Goal: Task Accomplishment & Management: Use online tool/utility

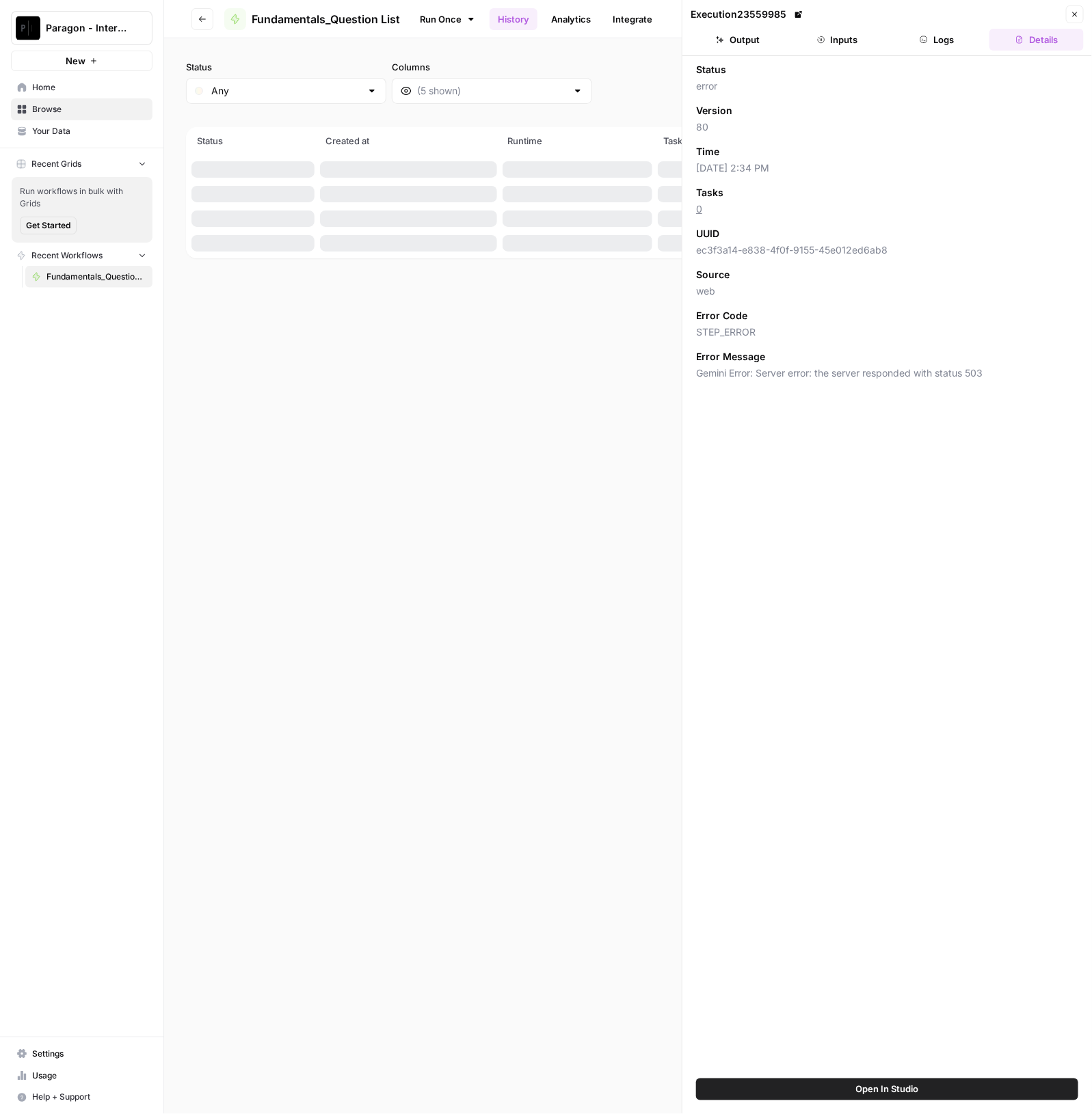
click at [98, 30] on span "Paragon - Internal Usage" at bounding box center [87, 28] width 83 height 14
click at [118, 122] on span "Paragon Intel - Bill / Ty / [PERSON_NAME] R&D" at bounding box center [131, 124] width 180 height 14
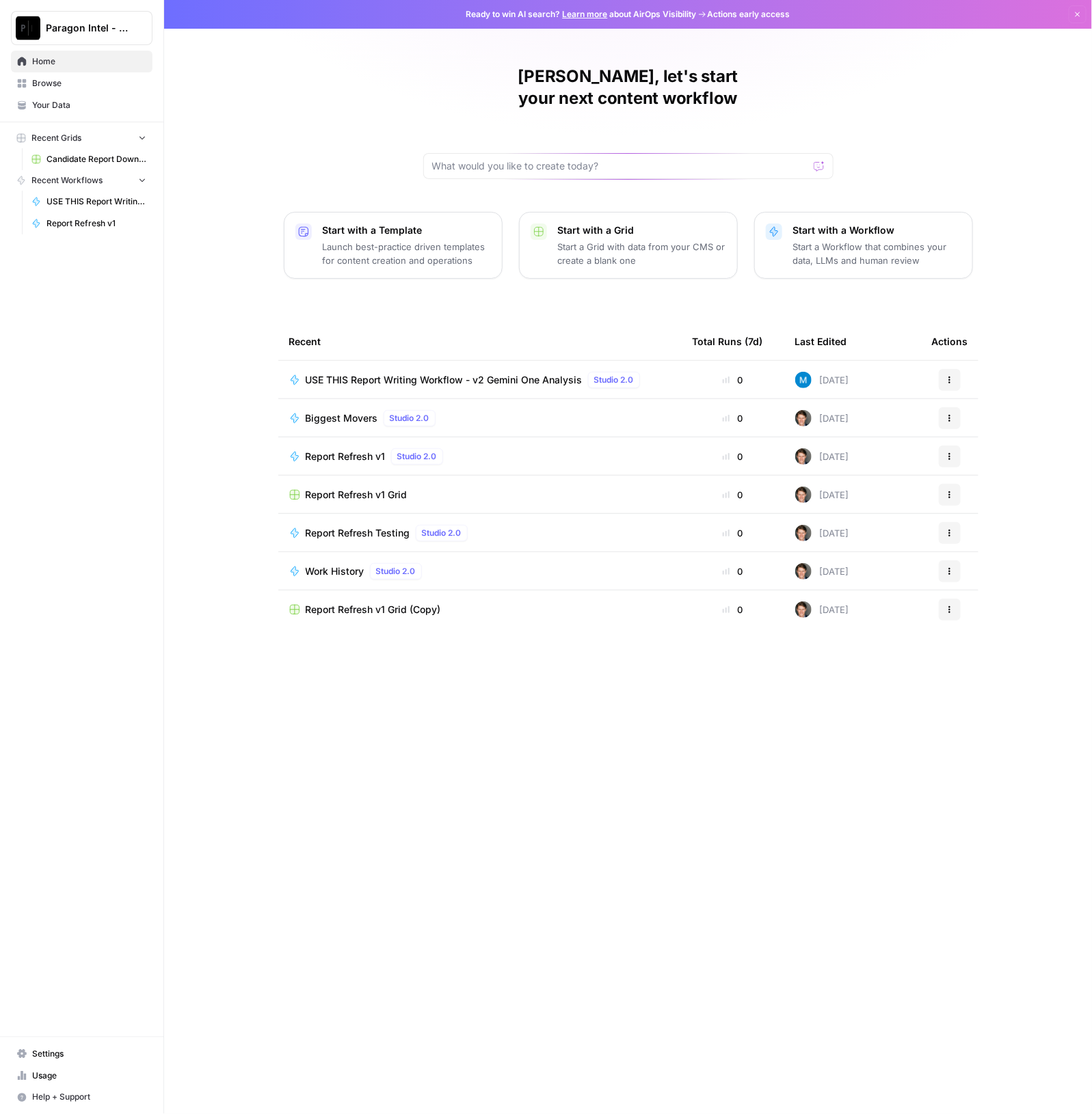
click at [473, 373] on span "USE THIS Report Writing Workflow - v2 Gemini One Analysis" at bounding box center [443, 380] width 277 height 14
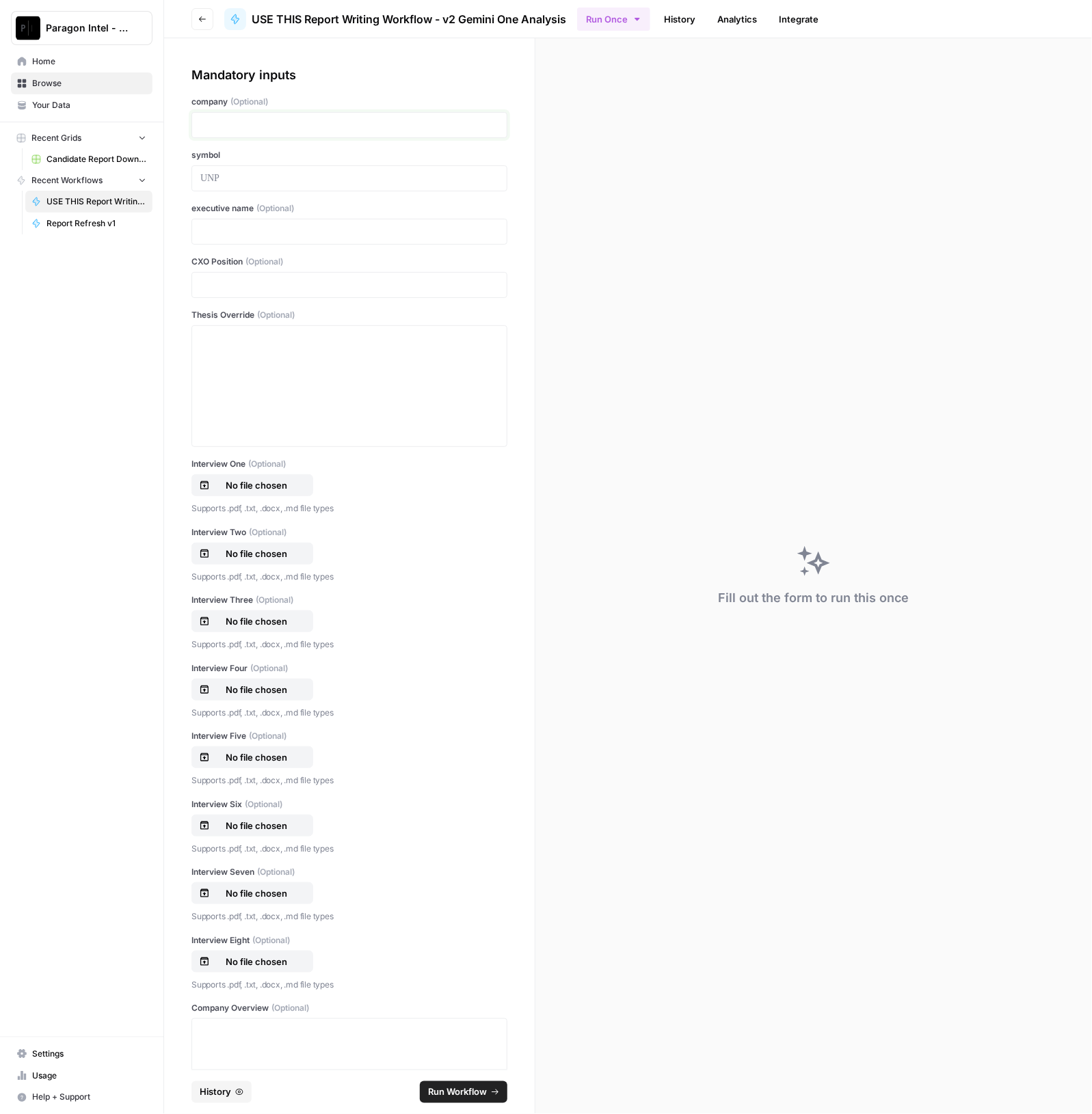
click at [300, 120] on p at bounding box center [349, 125] width 298 height 14
drag, startPoint x: 296, startPoint y: 88, endPoint x: 306, endPoint y: 94, distance: 11.7
click at [297, 91] on div "Mandatory inputs company (Optional) symbol executive name (Optional) CXO Positi…" at bounding box center [349, 1105] width 316 height 2079
click at [219, 125] on p at bounding box center [349, 125] width 298 height 14
click at [237, 237] on p at bounding box center [349, 231] width 298 height 14
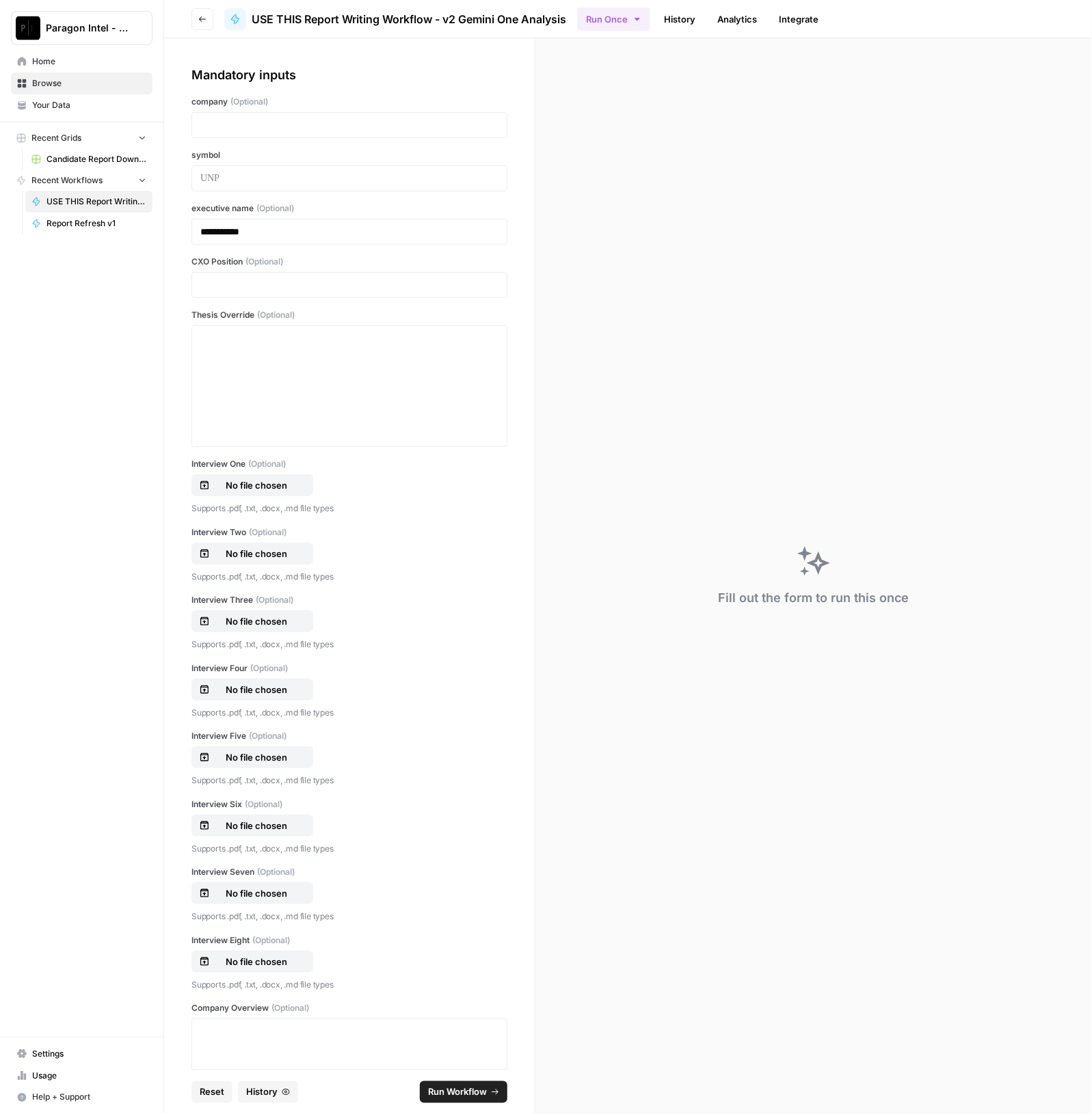
click at [212, 113] on div at bounding box center [349, 125] width 316 height 26
click at [212, 181] on p at bounding box center [349, 178] width 298 height 14
click at [247, 130] on p at bounding box center [349, 125] width 298 height 14
click at [256, 288] on p at bounding box center [349, 284] width 298 height 14
click at [235, 369] on div at bounding box center [349, 386] width 298 height 110
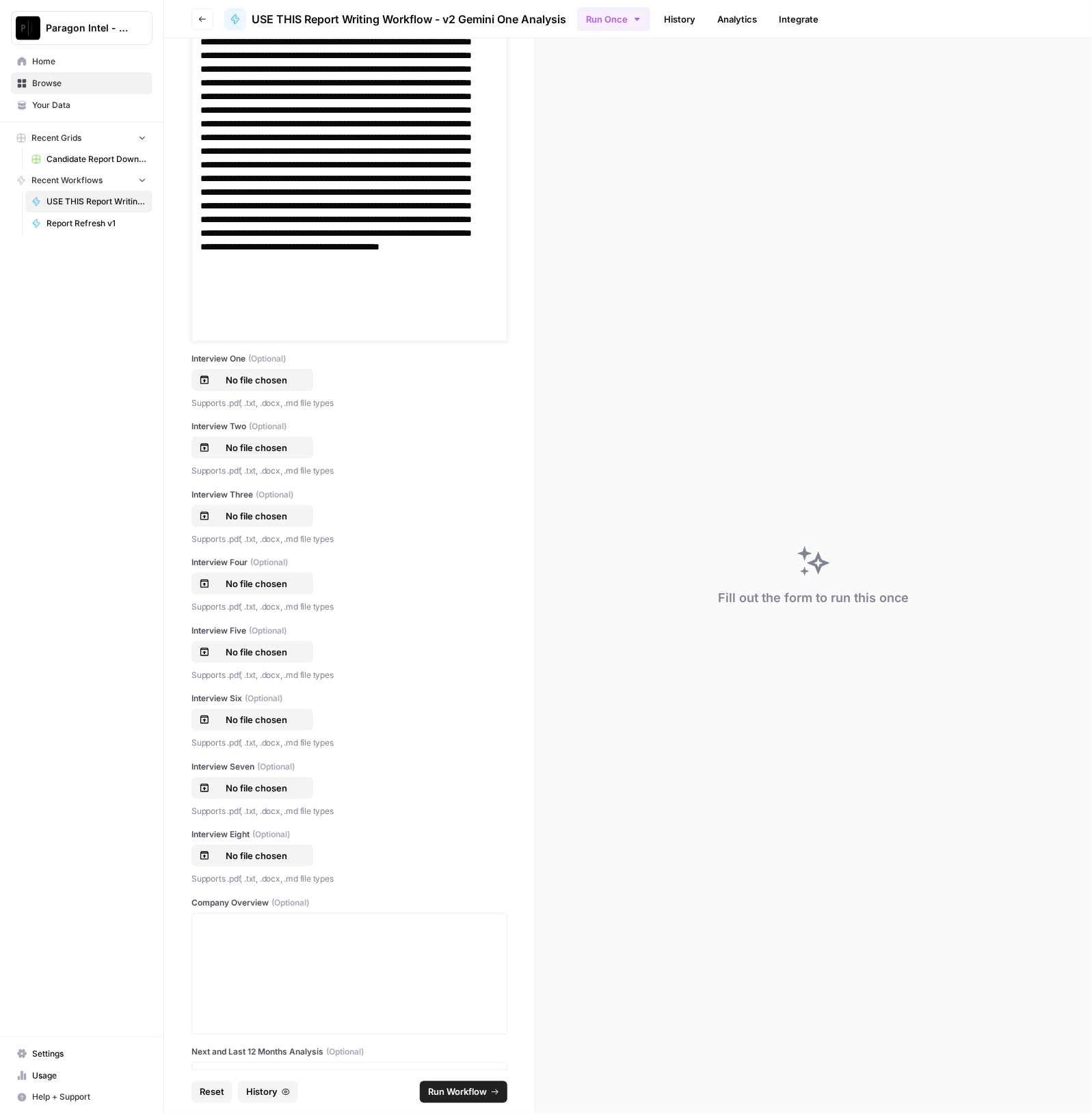
scroll to position [341, 0]
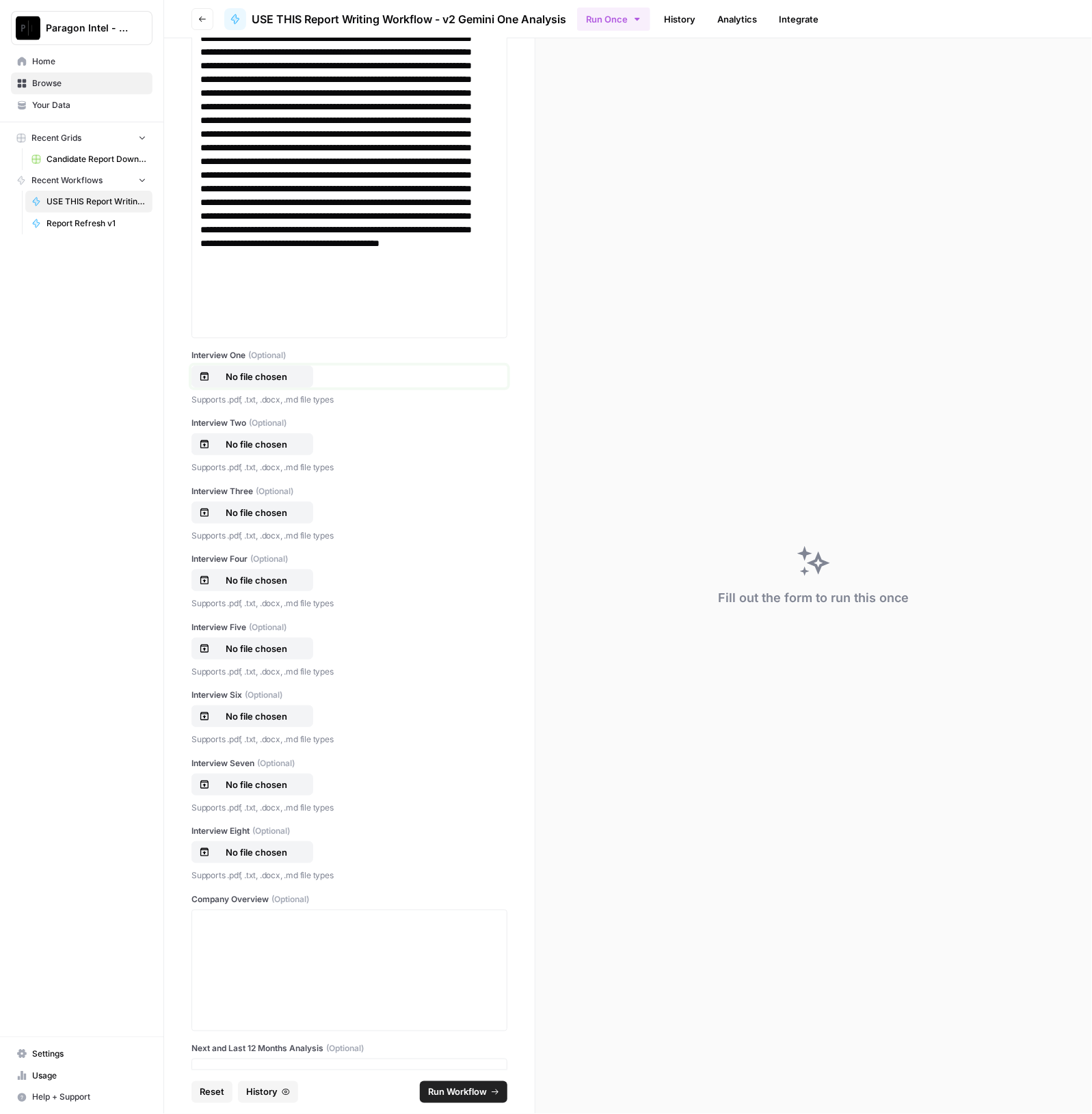
click at [273, 377] on p "No file chosen" at bounding box center [256, 376] width 87 height 14
click at [251, 438] on p "No file chosen" at bounding box center [256, 443] width 87 height 14
click at [278, 508] on p "No file chosen" at bounding box center [256, 512] width 87 height 14
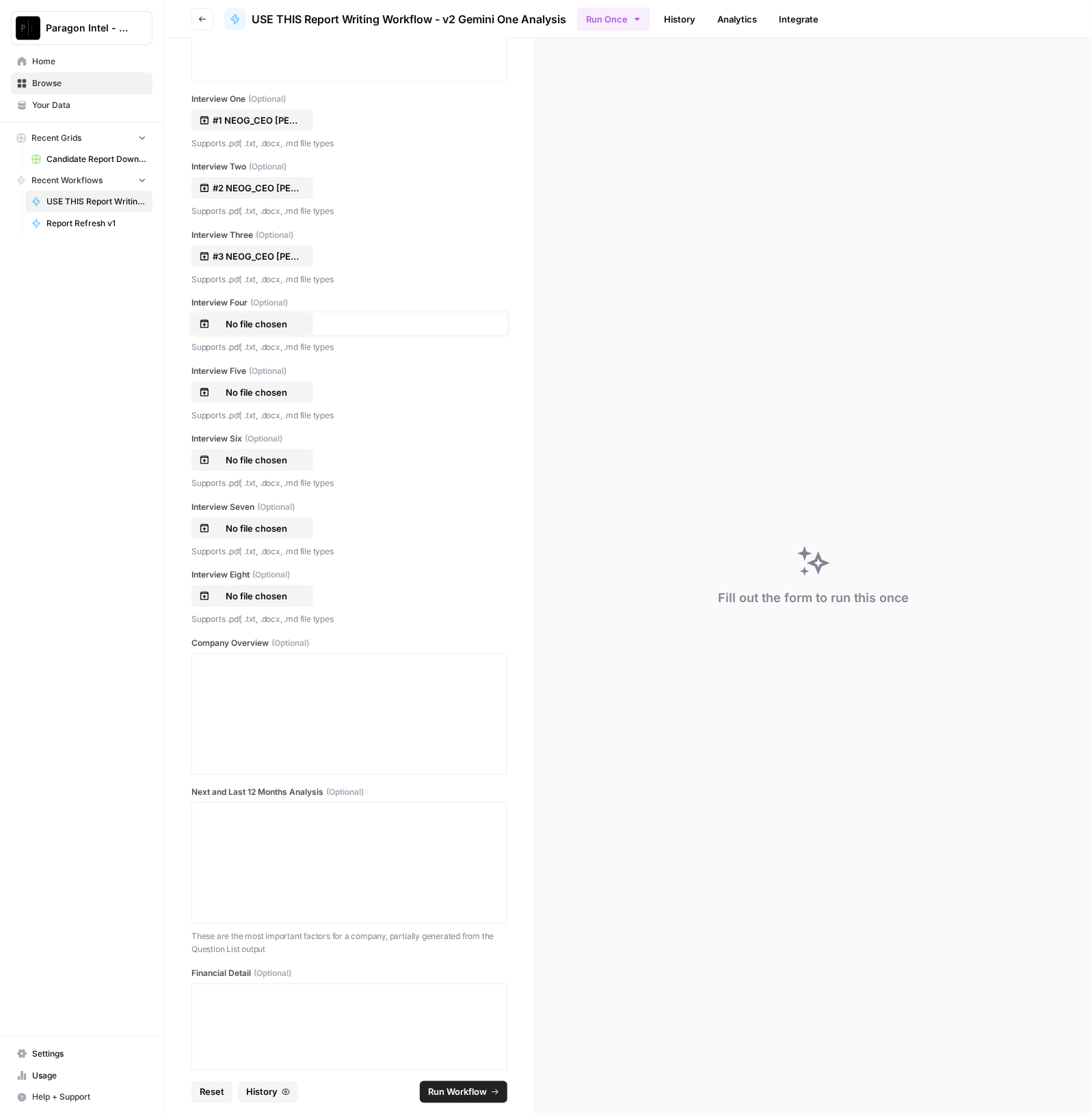
click at [256, 313] on button "No file chosen" at bounding box center [252, 324] width 122 height 22
click at [260, 392] on p "No file chosen" at bounding box center [256, 392] width 87 height 14
click at [240, 459] on p "No file chosen" at bounding box center [256, 459] width 87 height 14
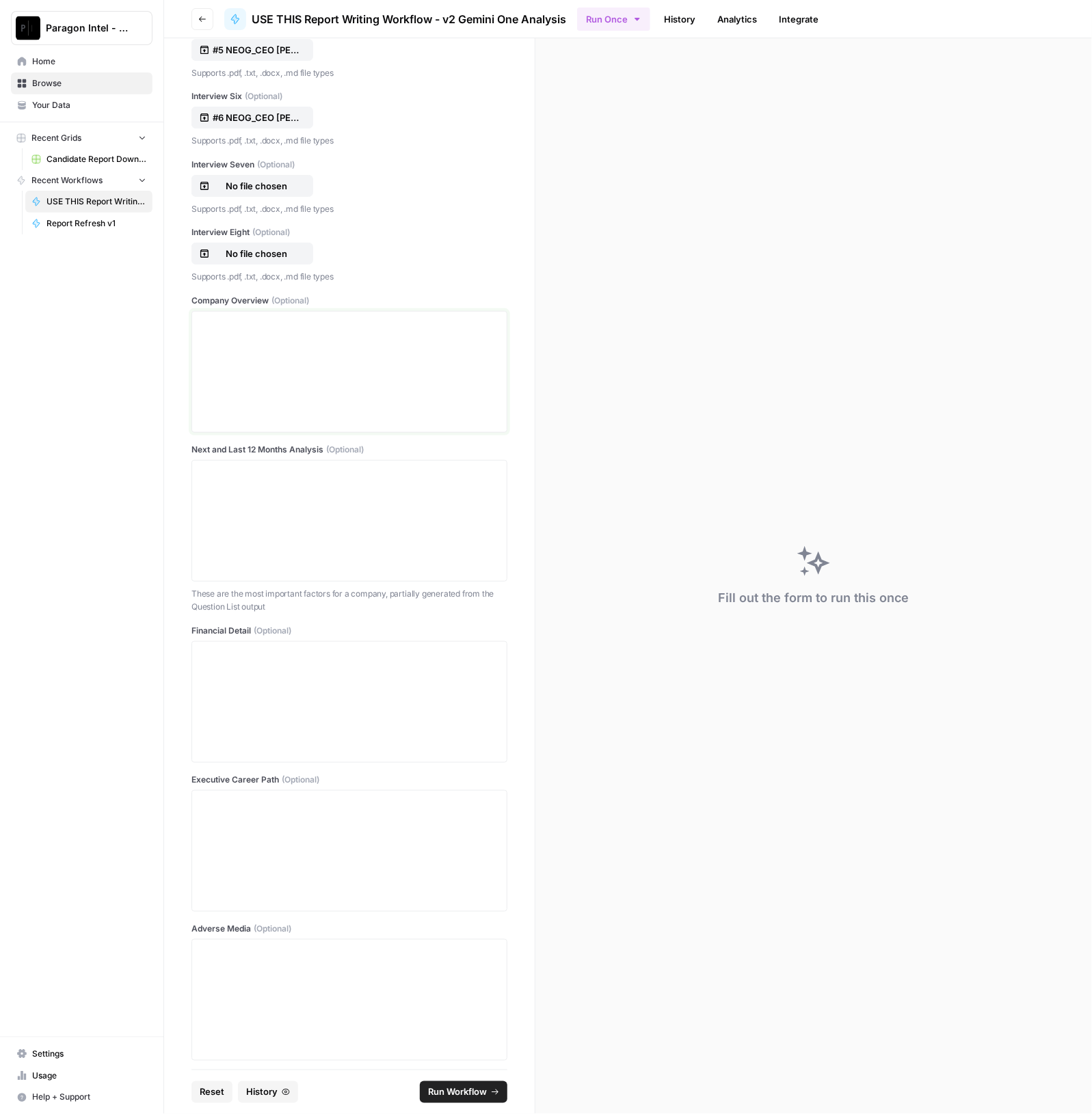
drag, startPoint x: 246, startPoint y: 338, endPoint x: 247, endPoint y: 346, distance: 8.1
click at [246, 346] on div at bounding box center [349, 372] width 298 height 110
click at [102, 308] on div "Paragon Intel - Bill / [PERSON_NAME] / [PERSON_NAME] R&D Home Browse Your Data …" at bounding box center [82, 557] width 164 height 1114
drag, startPoint x: 300, startPoint y: 333, endPoint x: 814, endPoint y: 325, distance: 514.1
click at [302, 333] on div at bounding box center [349, 372] width 298 height 110
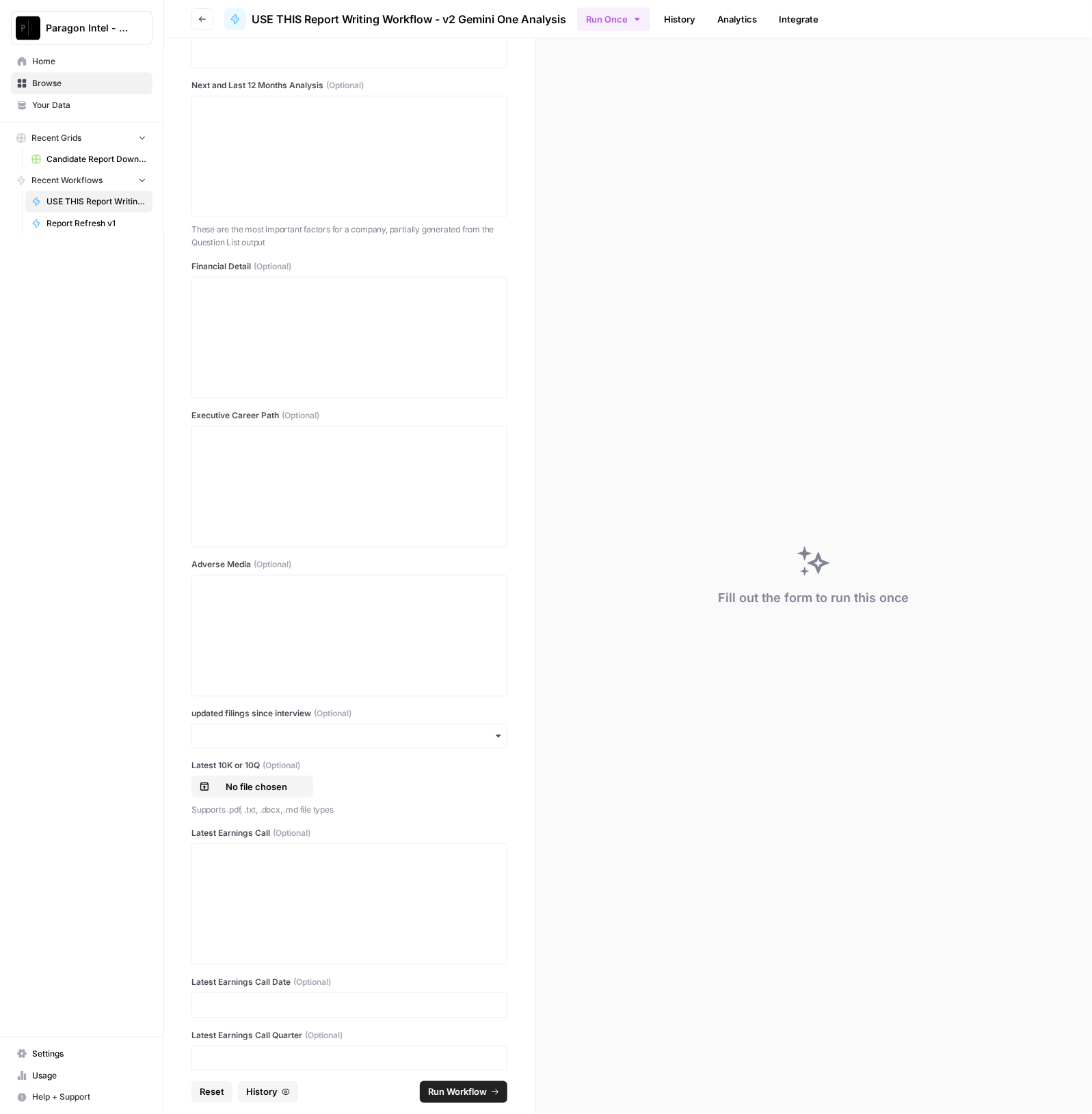
scroll to position [1318, 0]
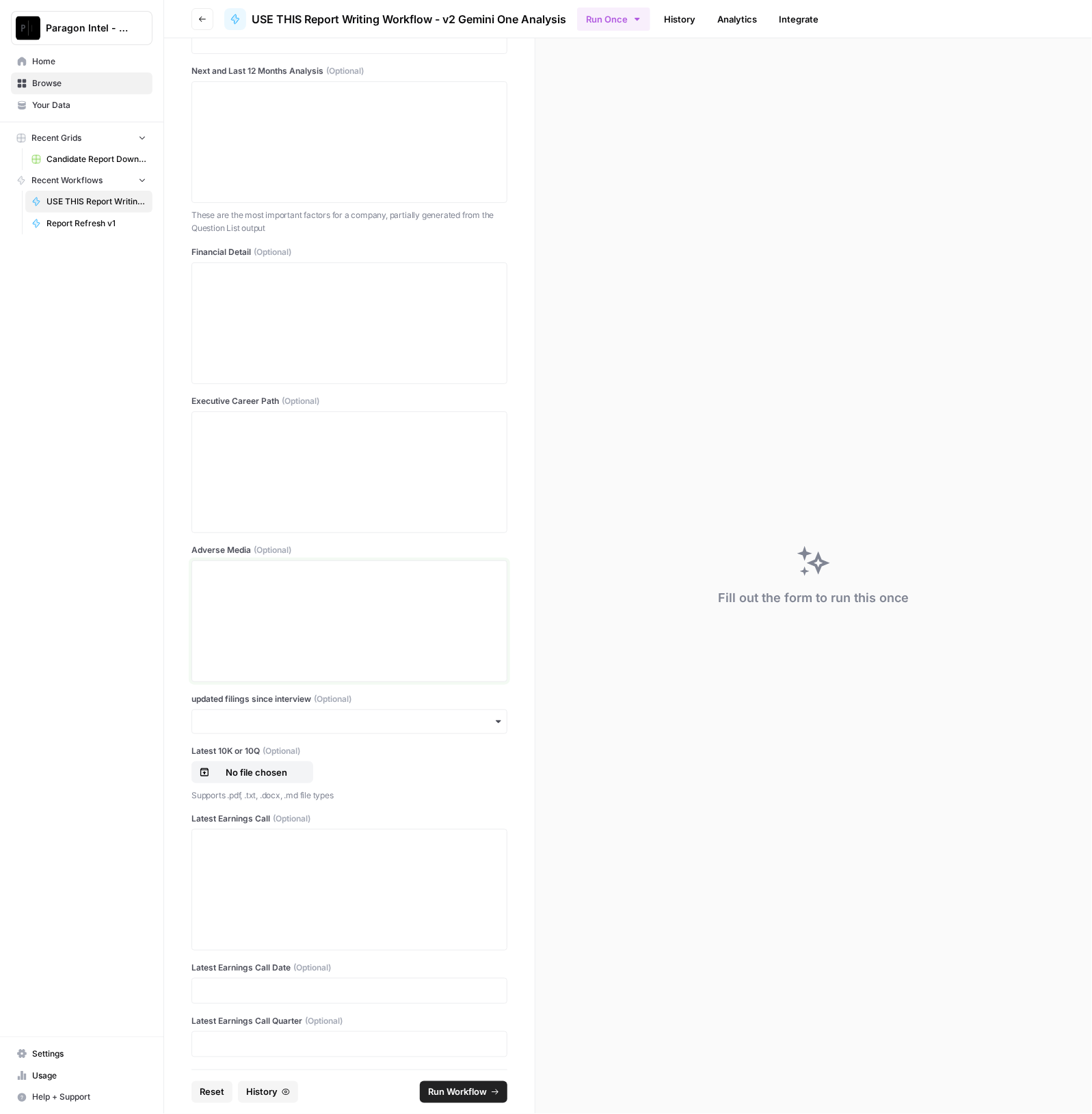
click at [262, 567] on p at bounding box center [349, 573] width 298 height 14
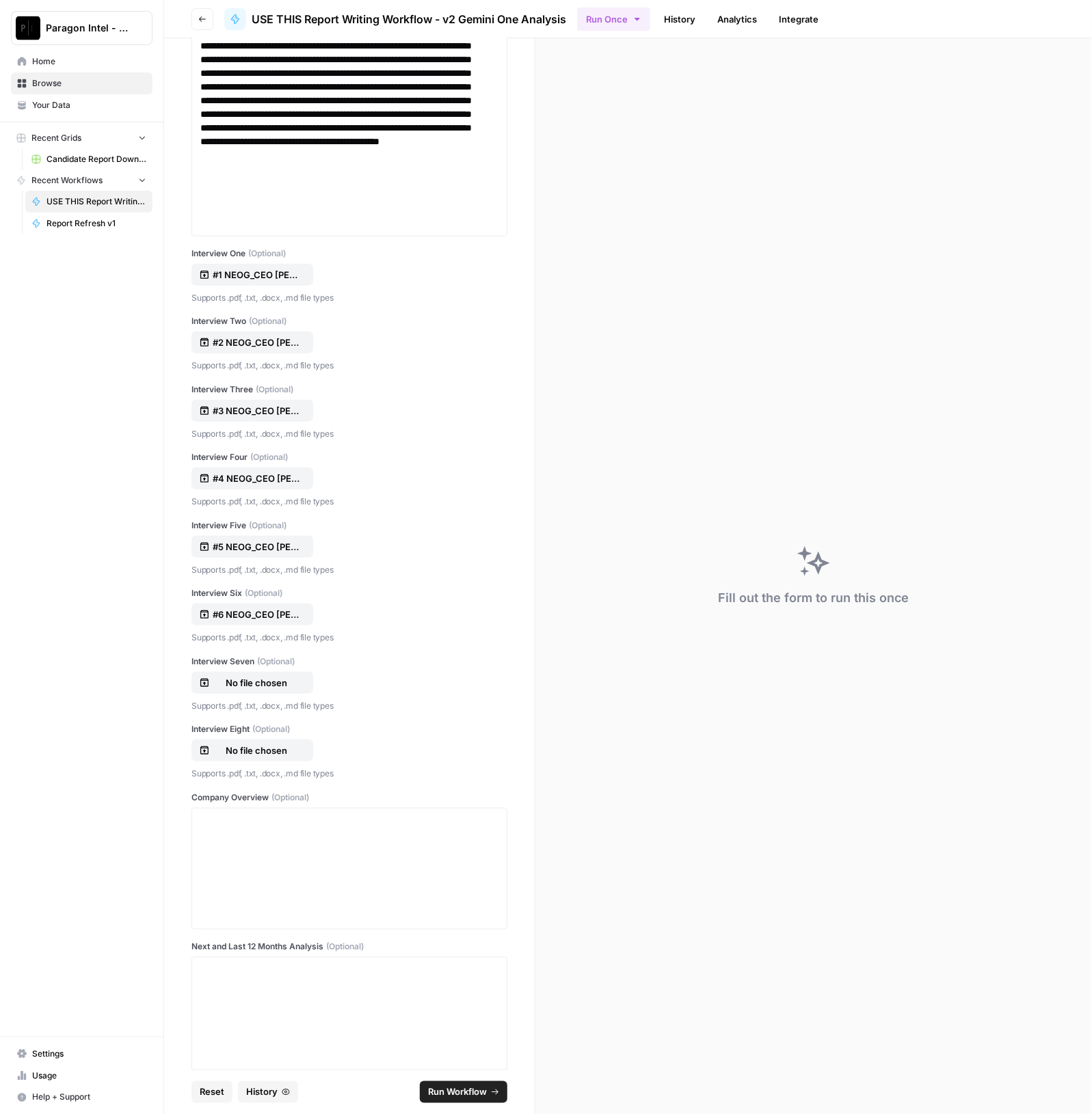
scroll to position [1025, 0]
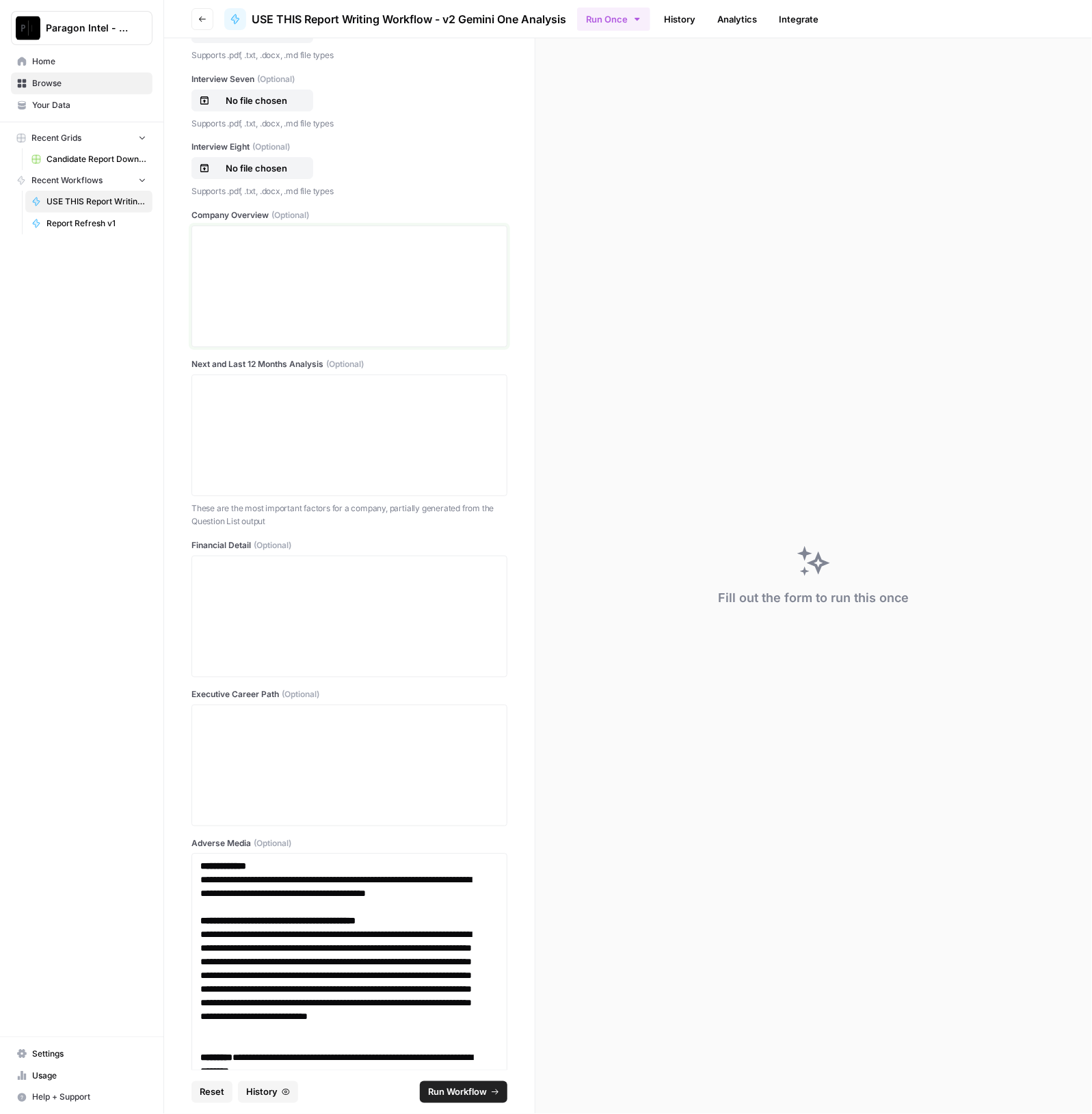
click at [248, 278] on div at bounding box center [349, 287] width 298 height 110
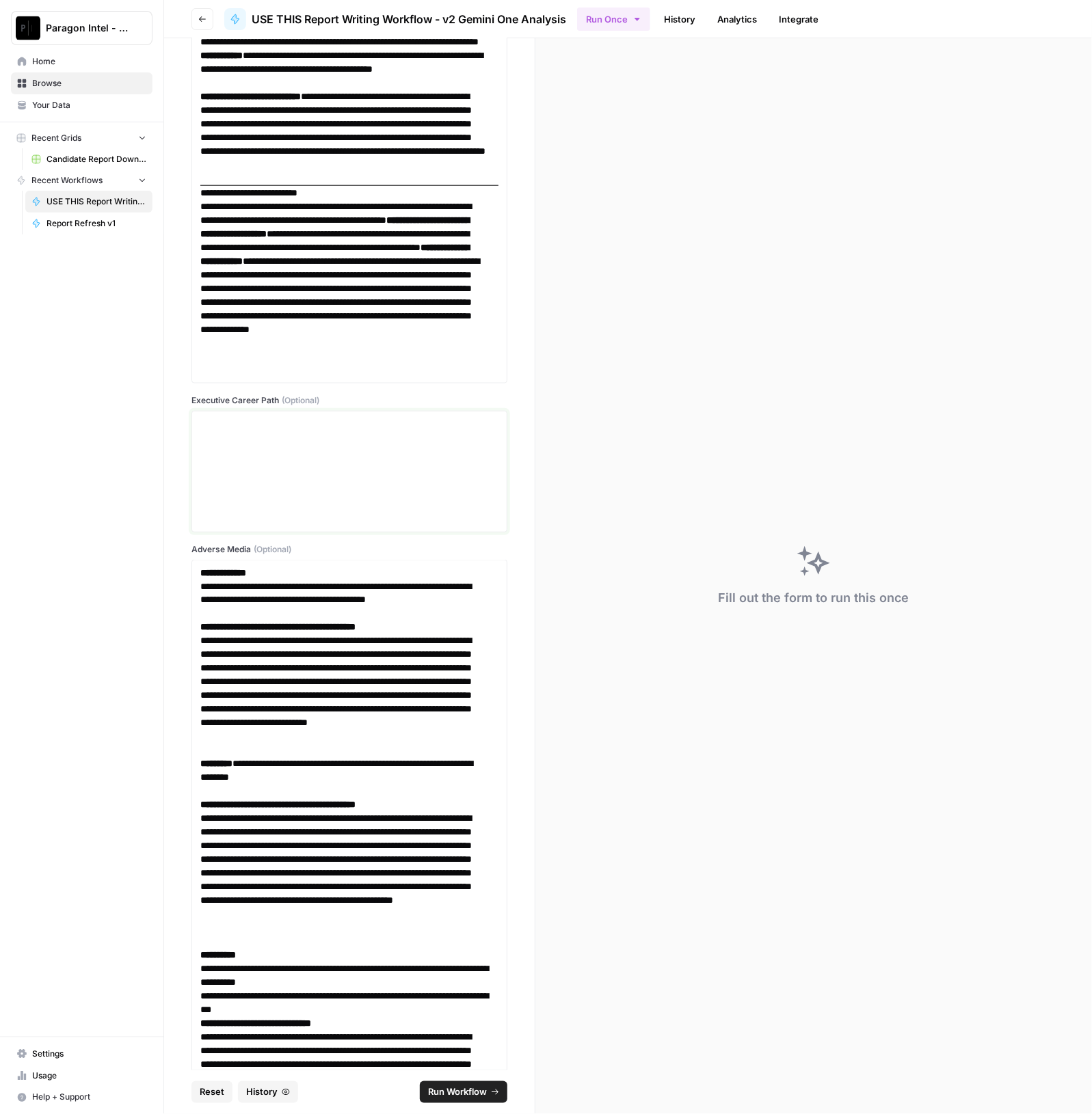
scroll to position [9386, 0]
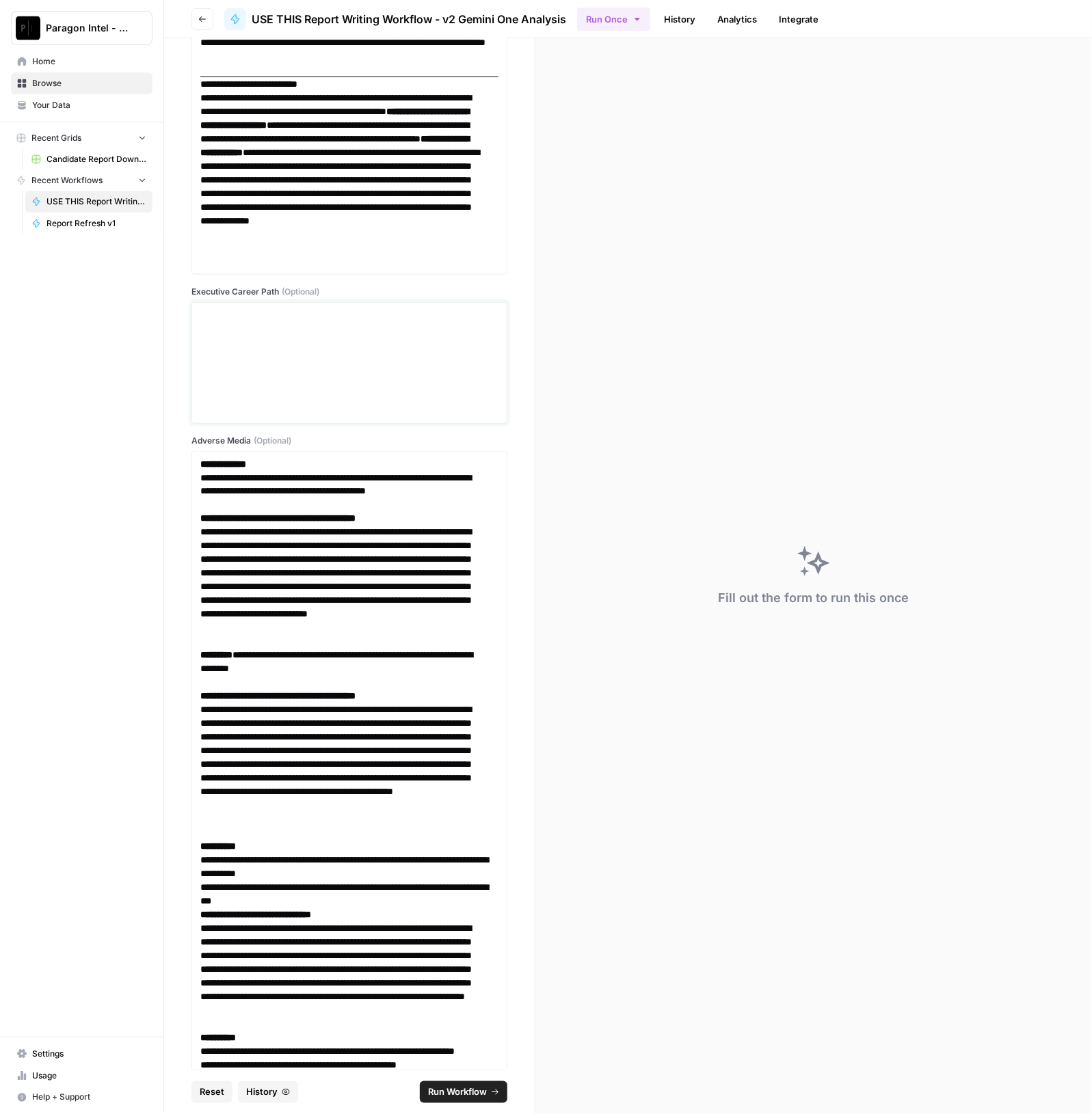
click at [376, 401] on div at bounding box center [349, 363] width 298 height 110
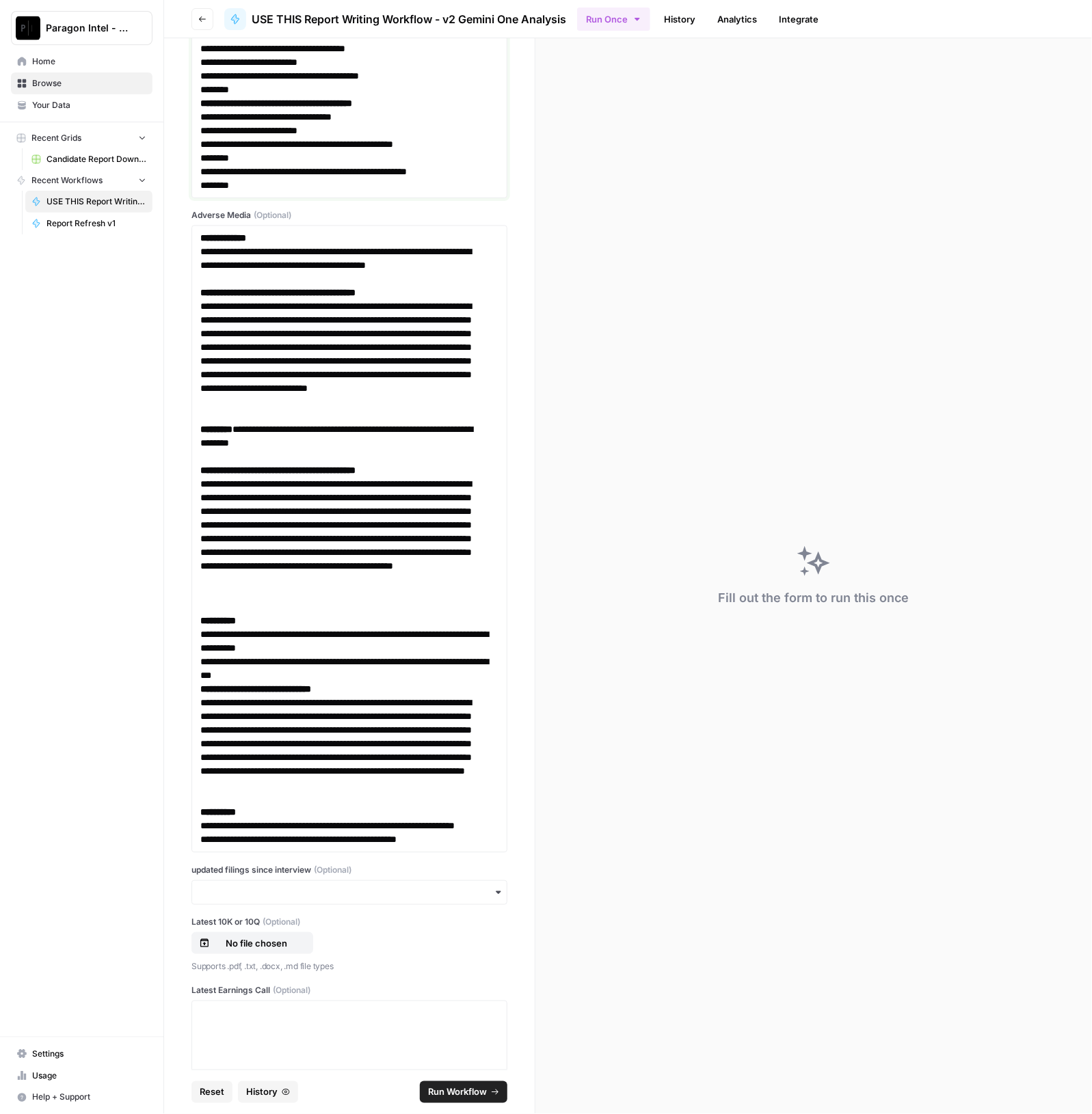
scroll to position [10004, 0]
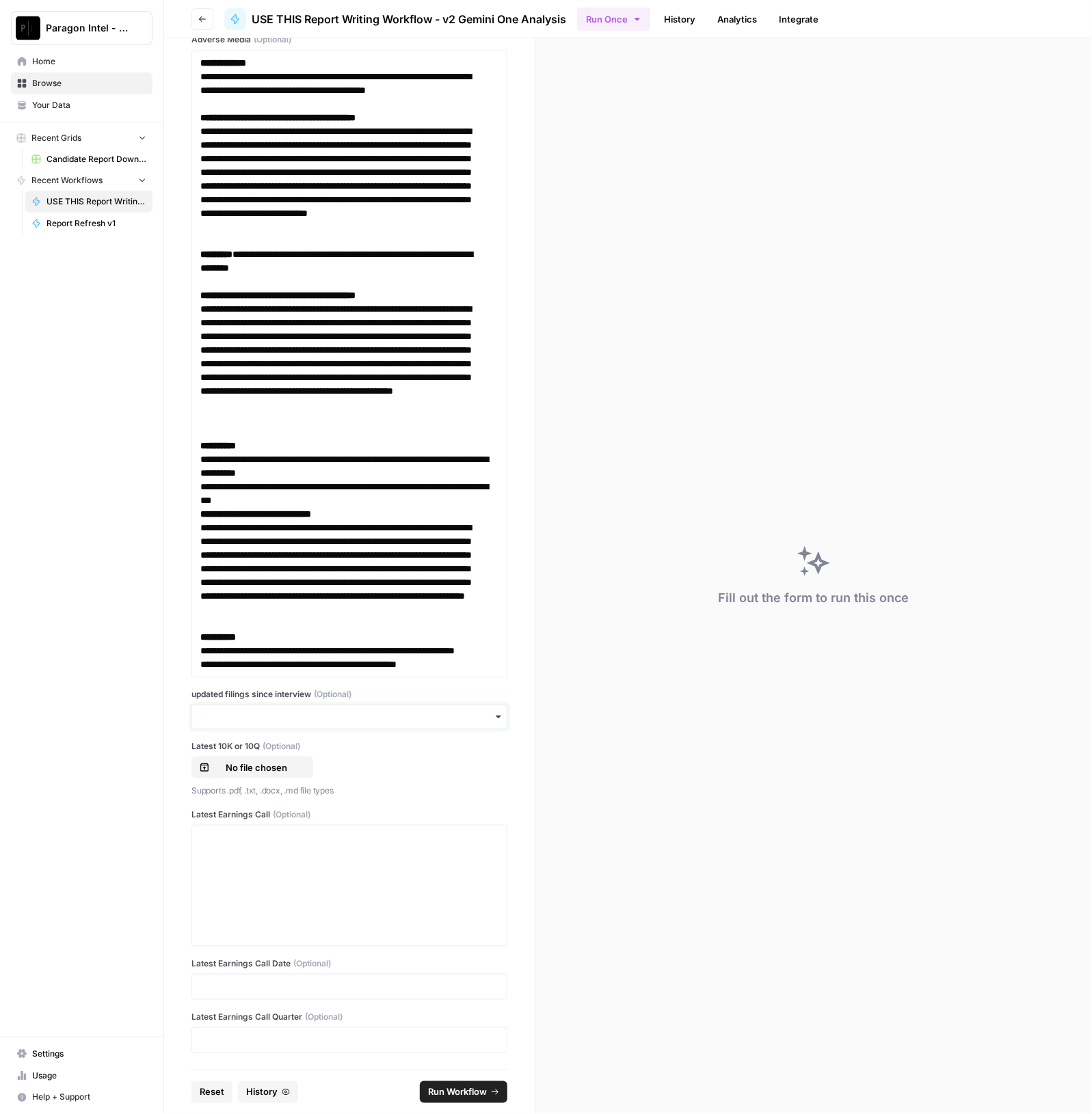
click at [343, 716] on input "updated filings since interview (Optional)" at bounding box center [349, 717] width 298 height 14
click at [302, 760] on div "yes" at bounding box center [343, 755] width 301 height 26
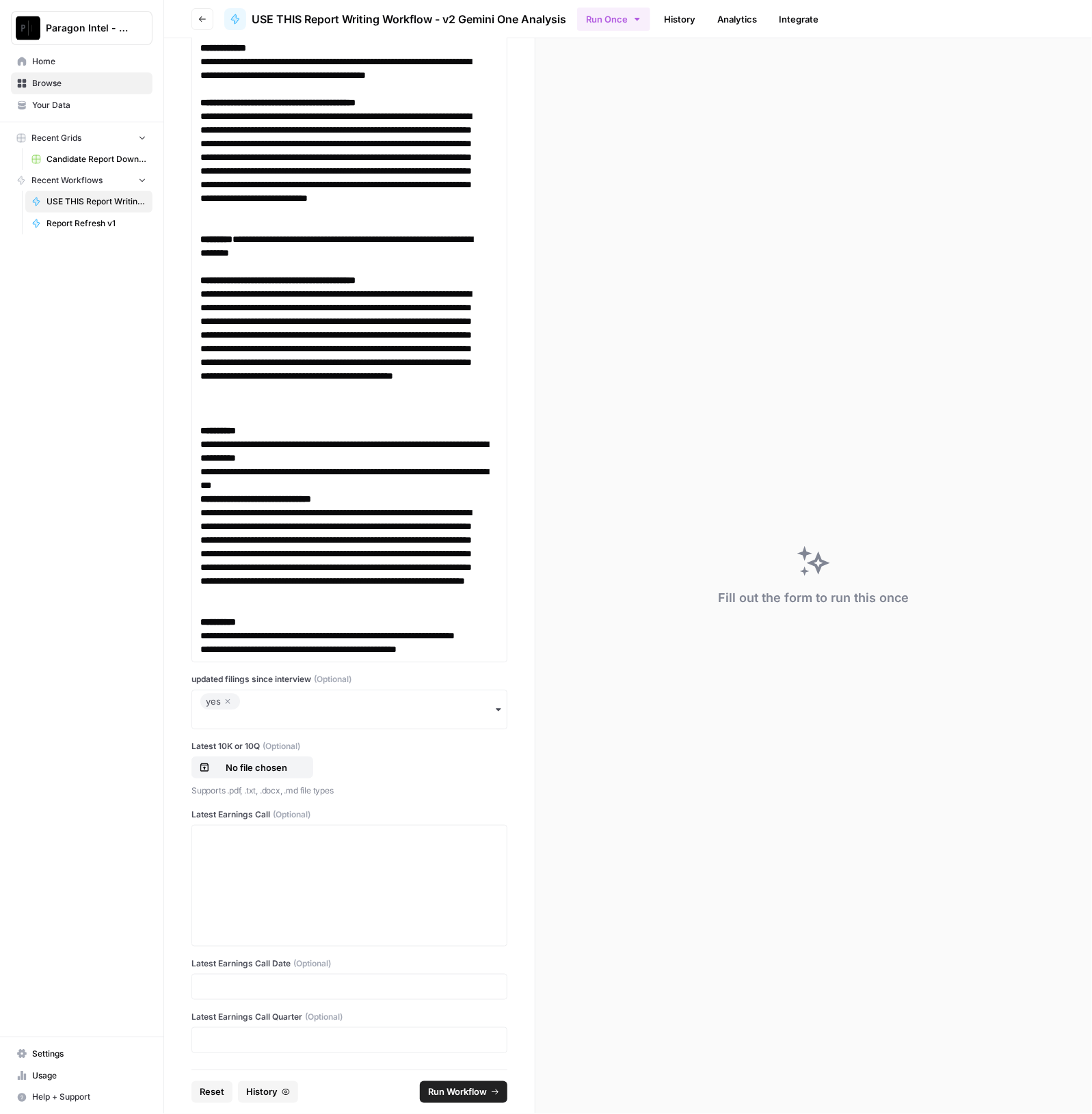
click at [427, 719] on div "yes" at bounding box center [349, 710] width 316 height 40
click at [250, 794] on div "no" at bounding box center [343, 795] width 301 height 26
click at [226, 710] on icon "button" at bounding box center [227, 701] width 8 height 17
click at [127, 730] on div "Paragon Intel - Bill / [PERSON_NAME] / [PERSON_NAME] R&D Home Browse Your Data …" at bounding box center [82, 557] width 164 height 1114
click at [231, 774] on p "No file chosen" at bounding box center [256, 767] width 87 height 14
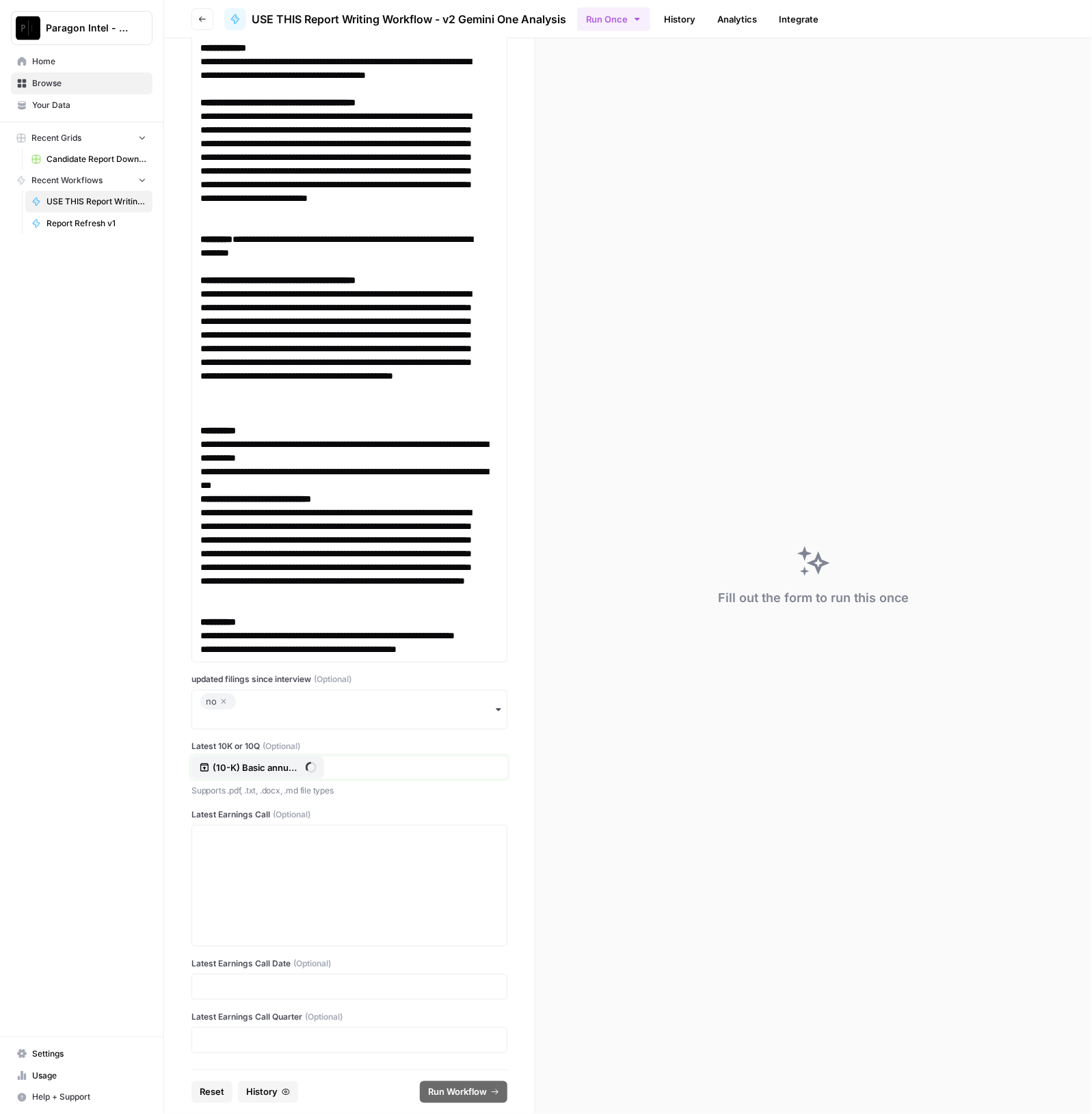
scroll to position [10018, 0]
click at [350, 860] on div at bounding box center [349, 886] width 298 height 110
drag, startPoint x: 300, startPoint y: 819, endPoint x: 300, endPoint y: 867, distance: 48.0
click at [300, 818] on span "(Optional)" at bounding box center [291, 814] width 37 height 12
click at [300, 868] on div at bounding box center [349, 886] width 298 height 110
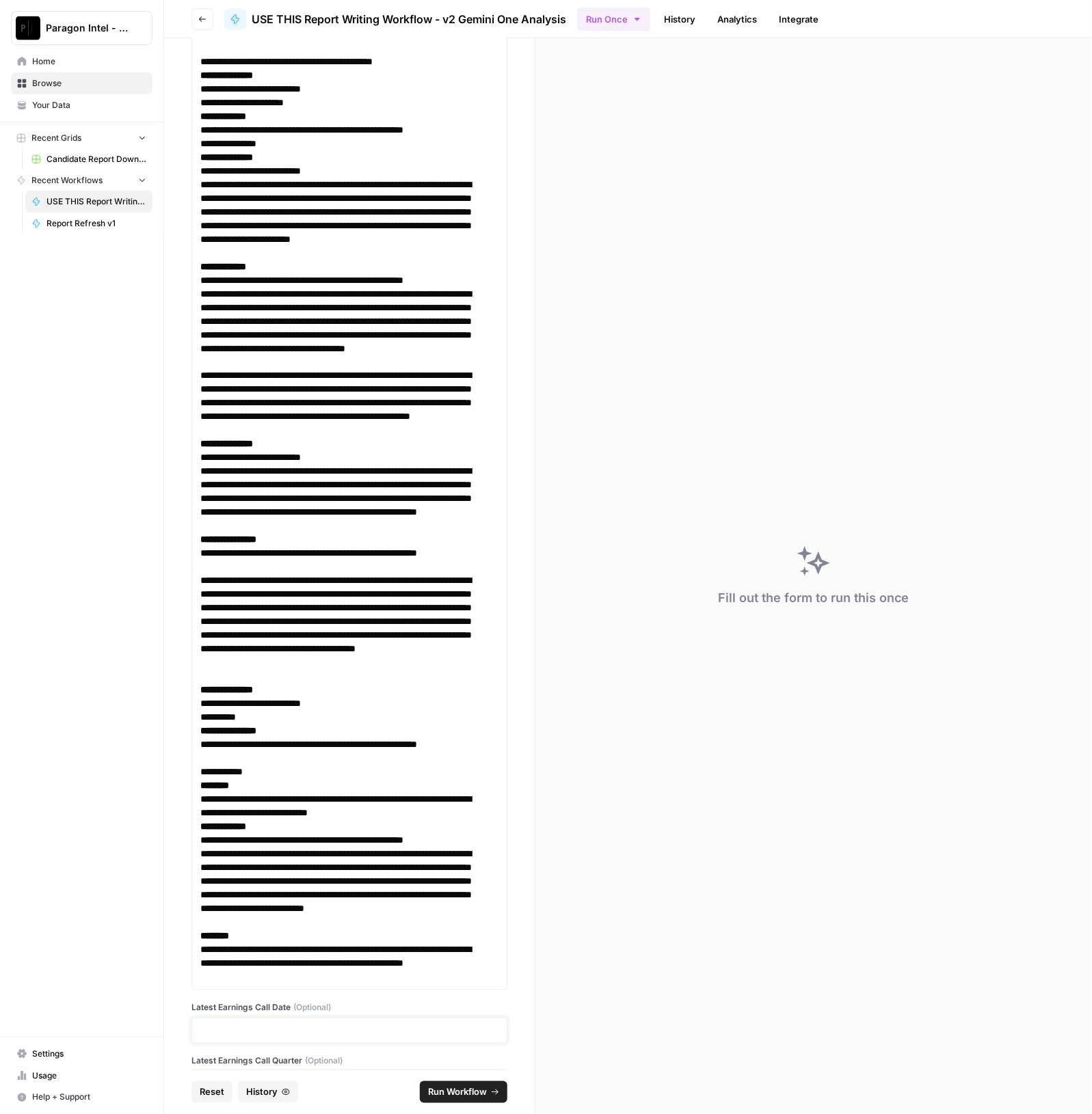
scroll to position [20557, 0]
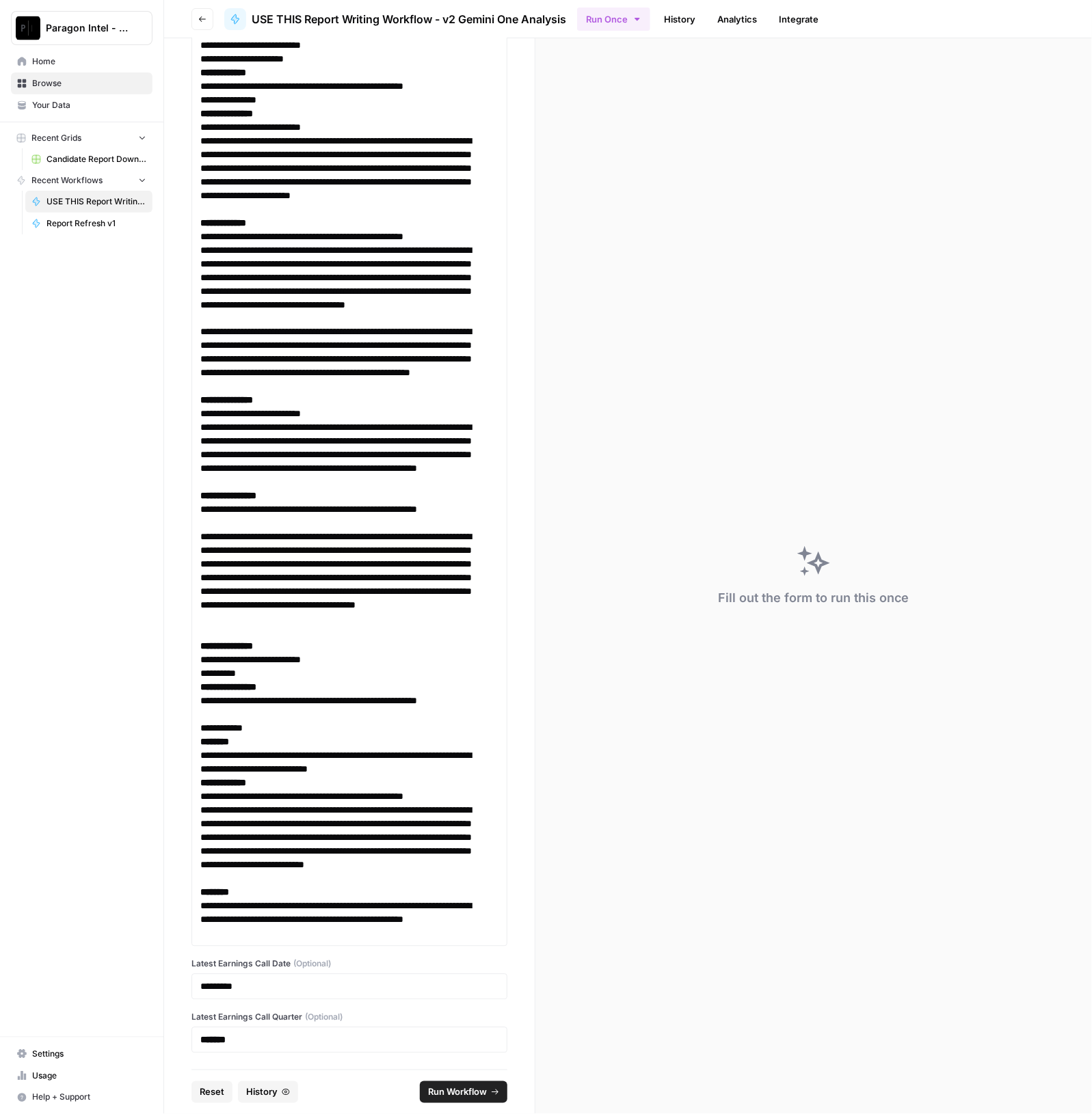
drag, startPoint x: 269, startPoint y: 1030, endPoint x: 168, endPoint y: 1031, distance: 101.0
click at [168, 1031] on div "**********" at bounding box center [349, 554] width 370 height 1031
drag, startPoint x: 274, startPoint y: 1048, endPoint x: 172, endPoint y: 1039, distance: 102.4
click at [167, 1039] on div "**********" at bounding box center [349, 554] width 370 height 1031
click at [211, 1045] on strong "*******" at bounding box center [213, 1040] width 25 height 10
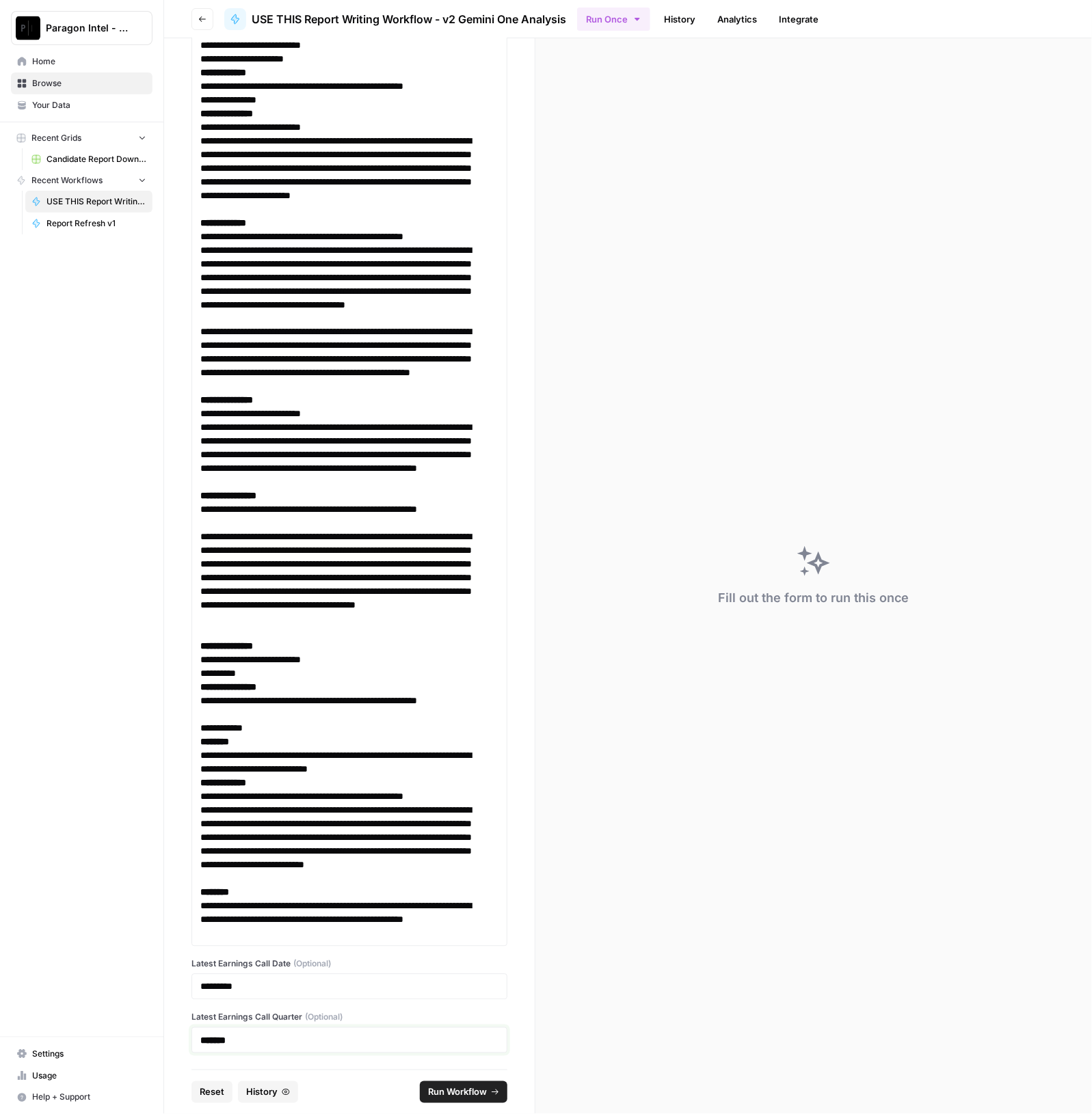
drag, startPoint x: 236, startPoint y: 1044, endPoint x: 169, endPoint y: 1038, distance: 67.3
click at [168, 1042] on div "**********" at bounding box center [349, 554] width 370 height 1031
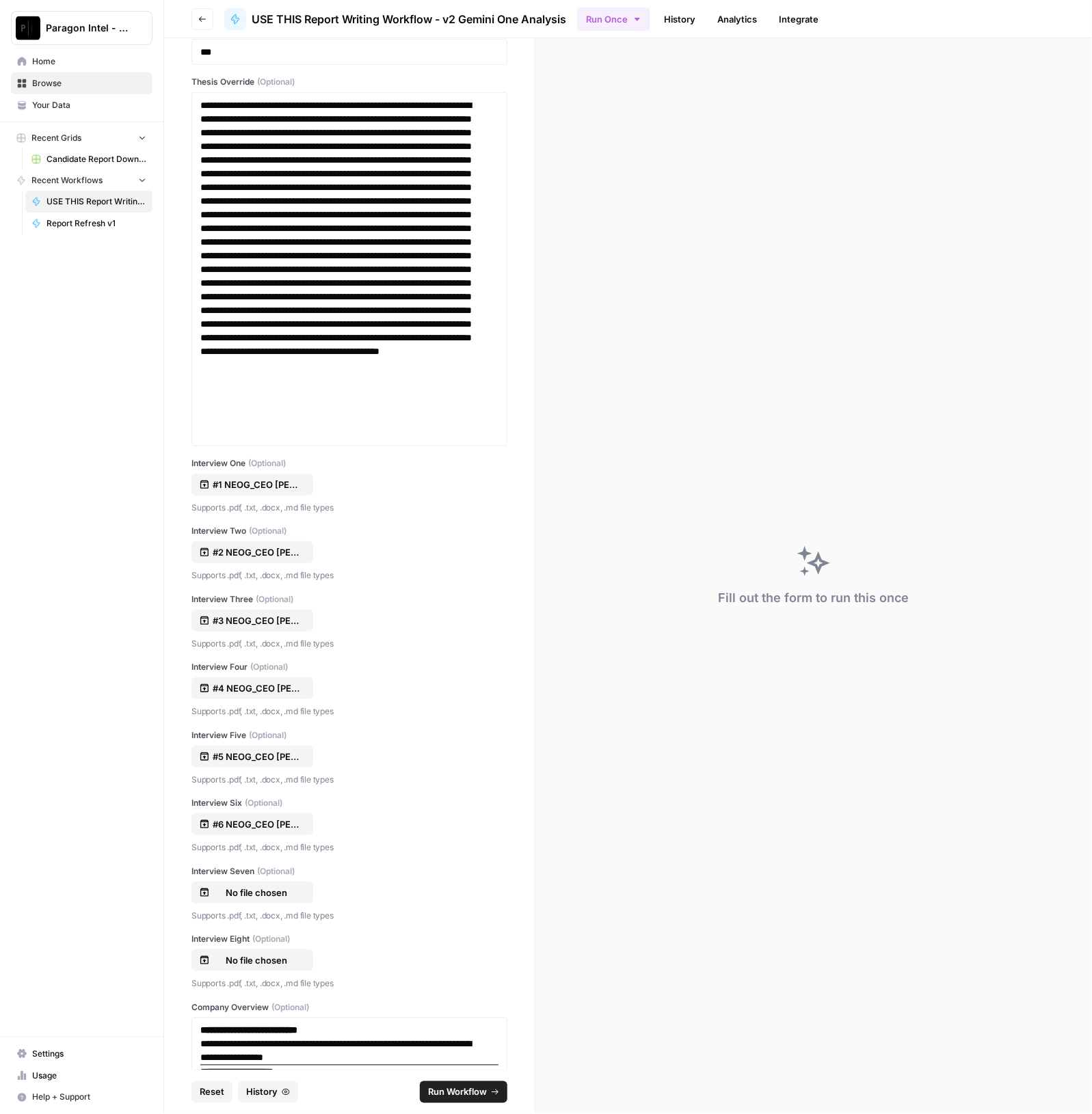
scroll to position [0, 0]
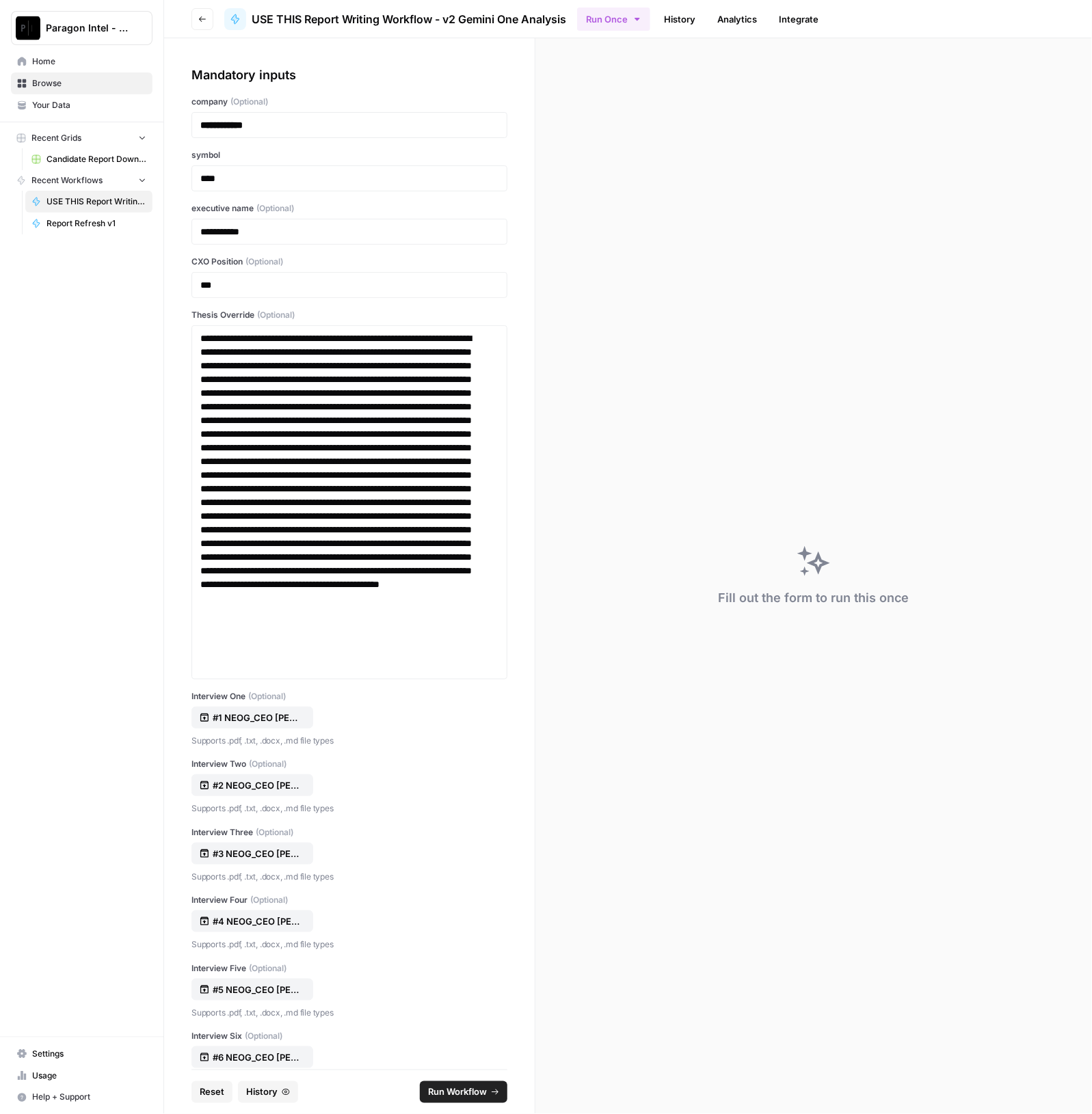
drag, startPoint x: 277, startPoint y: 118, endPoint x: 154, endPoint y: 125, distance: 123.2
click at [154, 126] on div "**********" at bounding box center [546, 557] width 1092 height 1114
click at [281, 117] on div "**********" at bounding box center [349, 125] width 316 height 26
drag, startPoint x: 261, startPoint y: 134, endPoint x: 153, endPoint y: 134, distance: 108.0
click at [153, 134] on div "**********" at bounding box center [546, 557] width 1092 height 1114
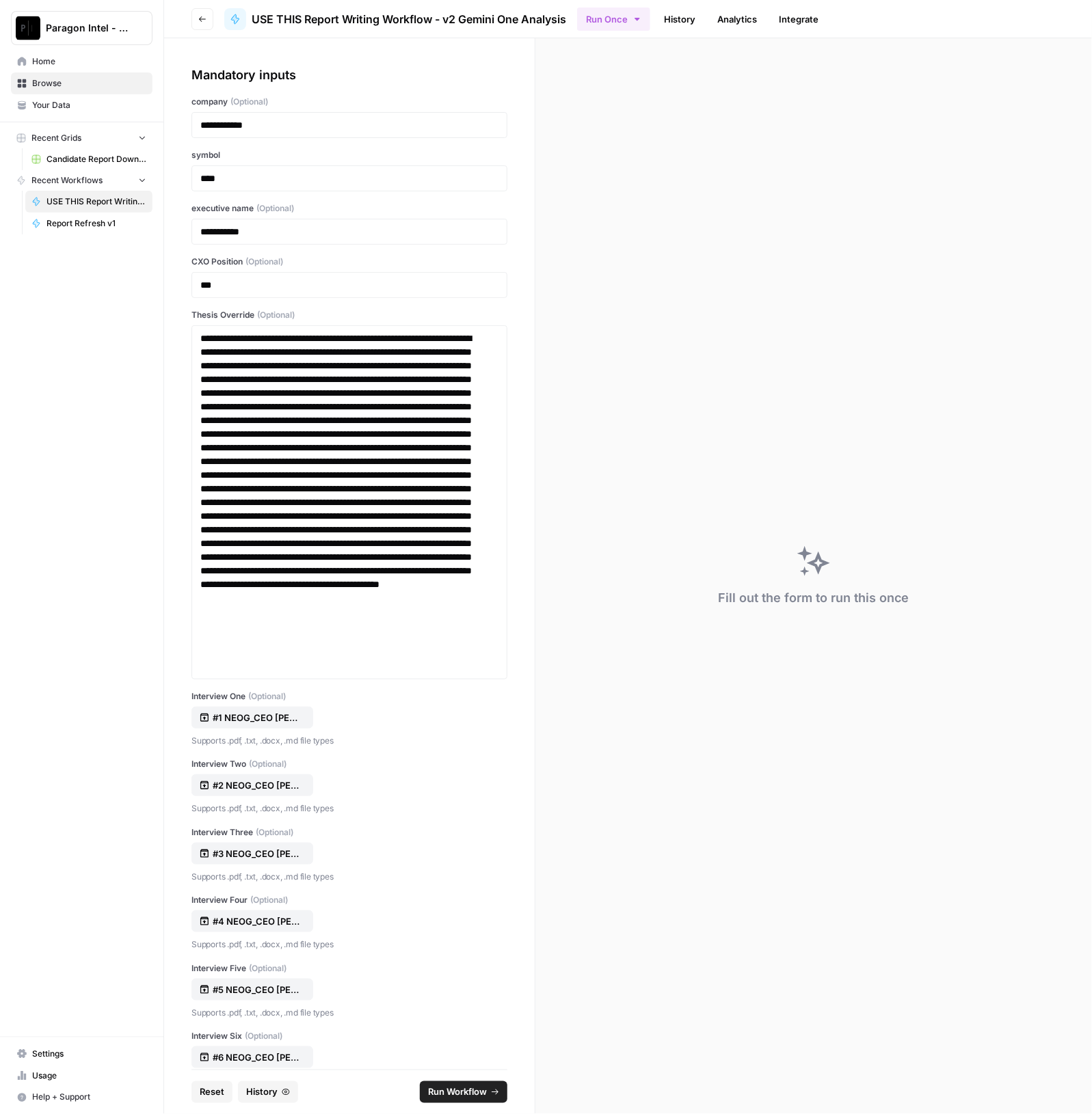
click at [465, 1085] on button "Run Workflow" at bounding box center [463, 1093] width 87 height 22
click at [199, 1095] on span "Reset" at bounding box center [211, 1092] width 25 height 14
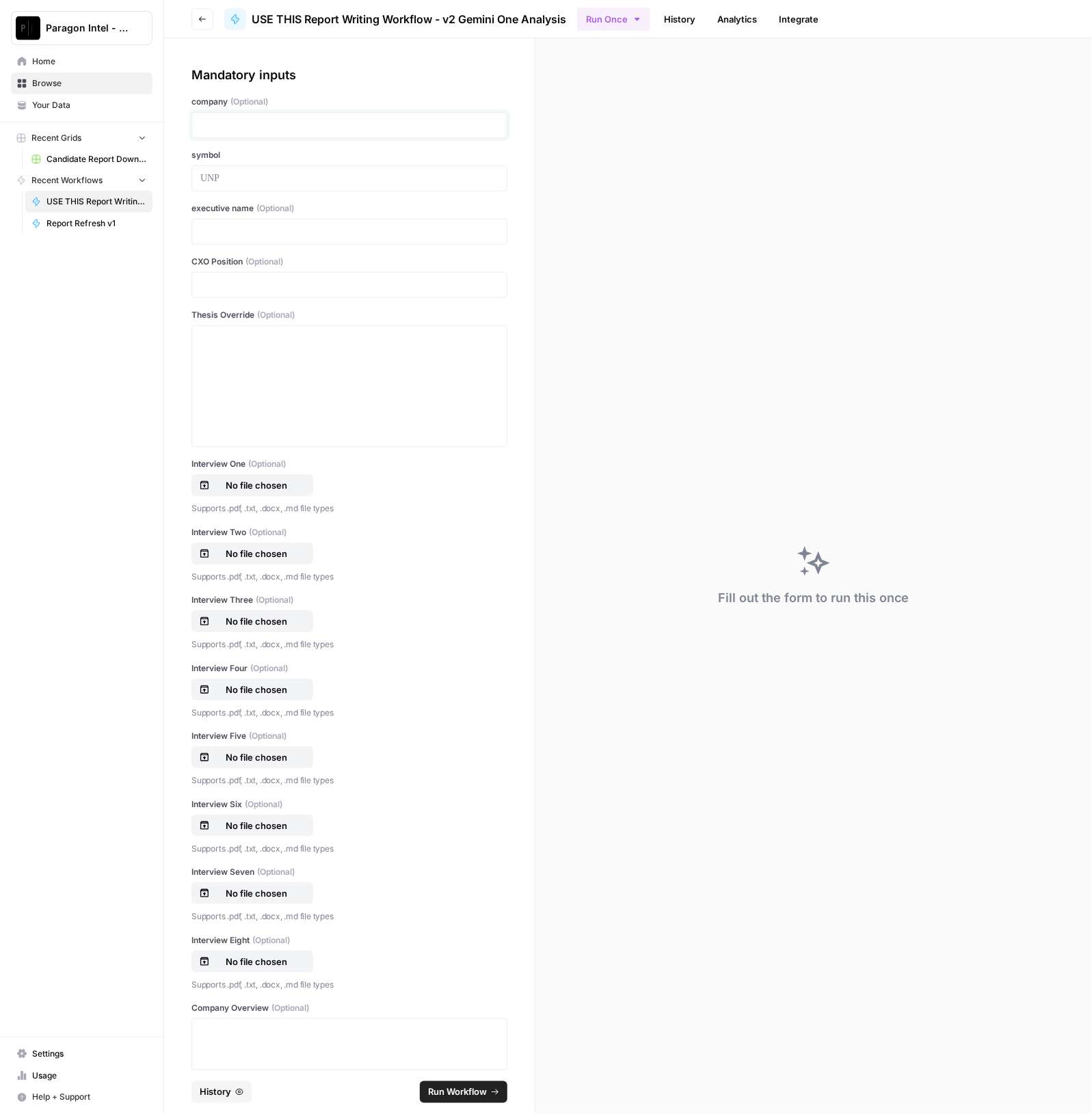
click at [247, 125] on p at bounding box center [349, 125] width 298 height 14
click at [272, 350] on div at bounding box center [349, 386] width 298 height 110
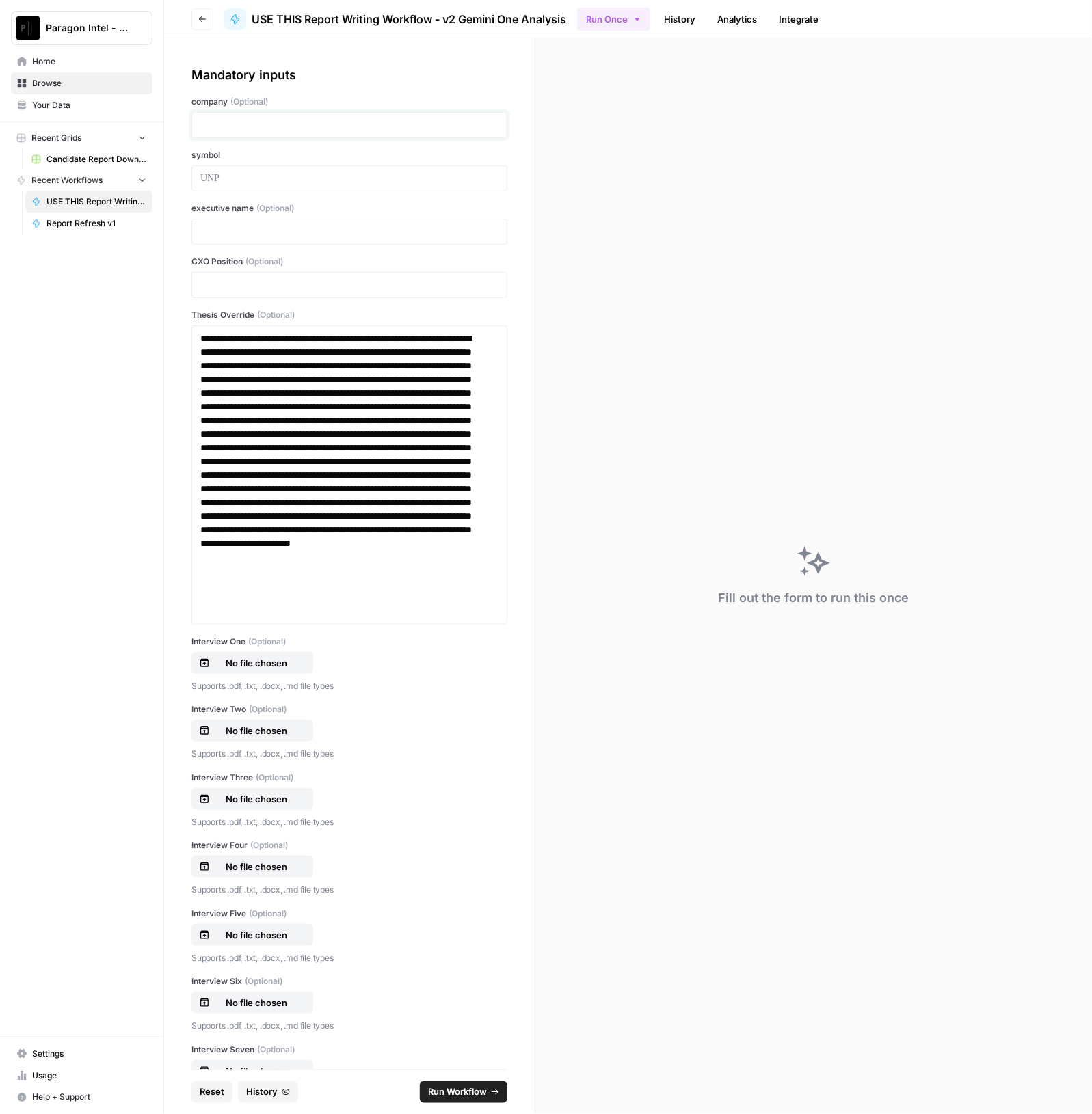
click at [222, 122] on p at bounding box center [349, 125] width 298 height 14
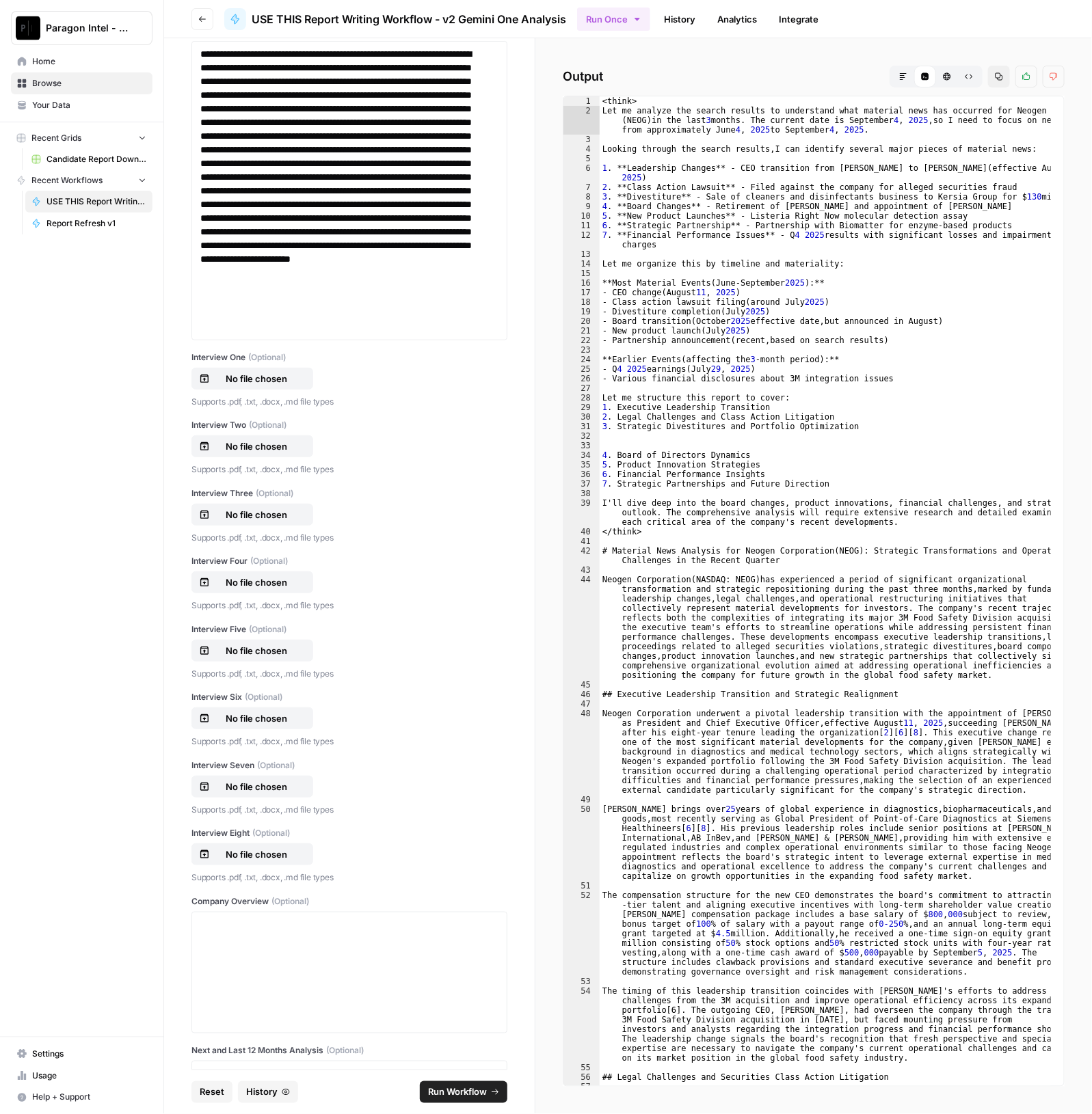
scroll to position [341, 0]
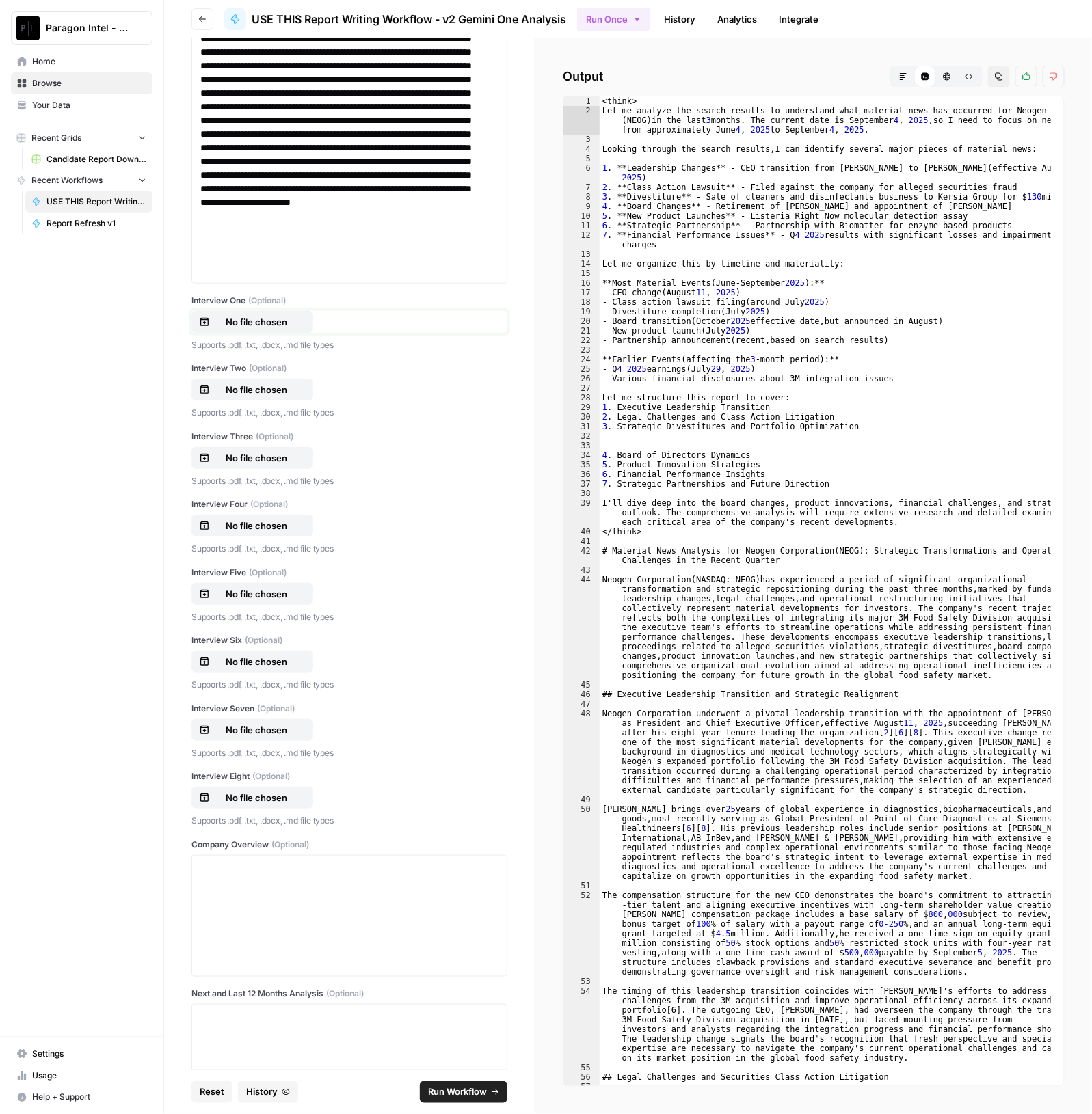
click at [270, 326] on p "No file chosen" at bounding box center [256, 322] width 87 height 14
click at [251, 389] on p "No file chosen" at bounding box center [256, 389] width 87 height 14
click at [257, 451] on p "No file chosen" at bounding box center [256, 458] width 87 height 14
click at [279, 447] on button "#3 FLUT_CEO [PERSON_NAME] First 5 Interviews_[DATE]_Paragon Intel-3.pdf" at bounding box center [258, 458] width 133 height 22
click at [281, 519] on p "No file chosen" at bounding box center [256, 525] width 87 height 14
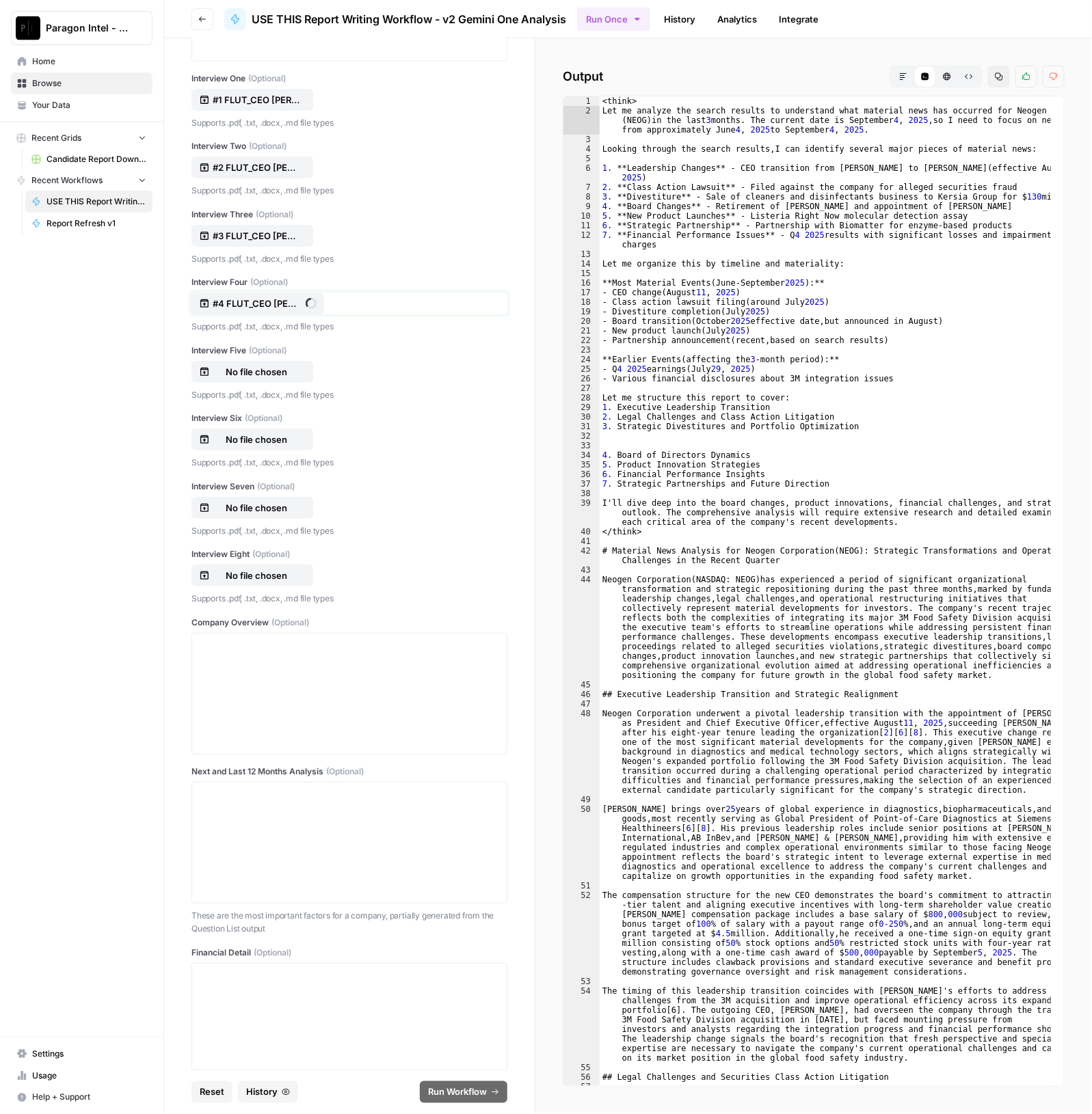
scroll to position [683, 0]
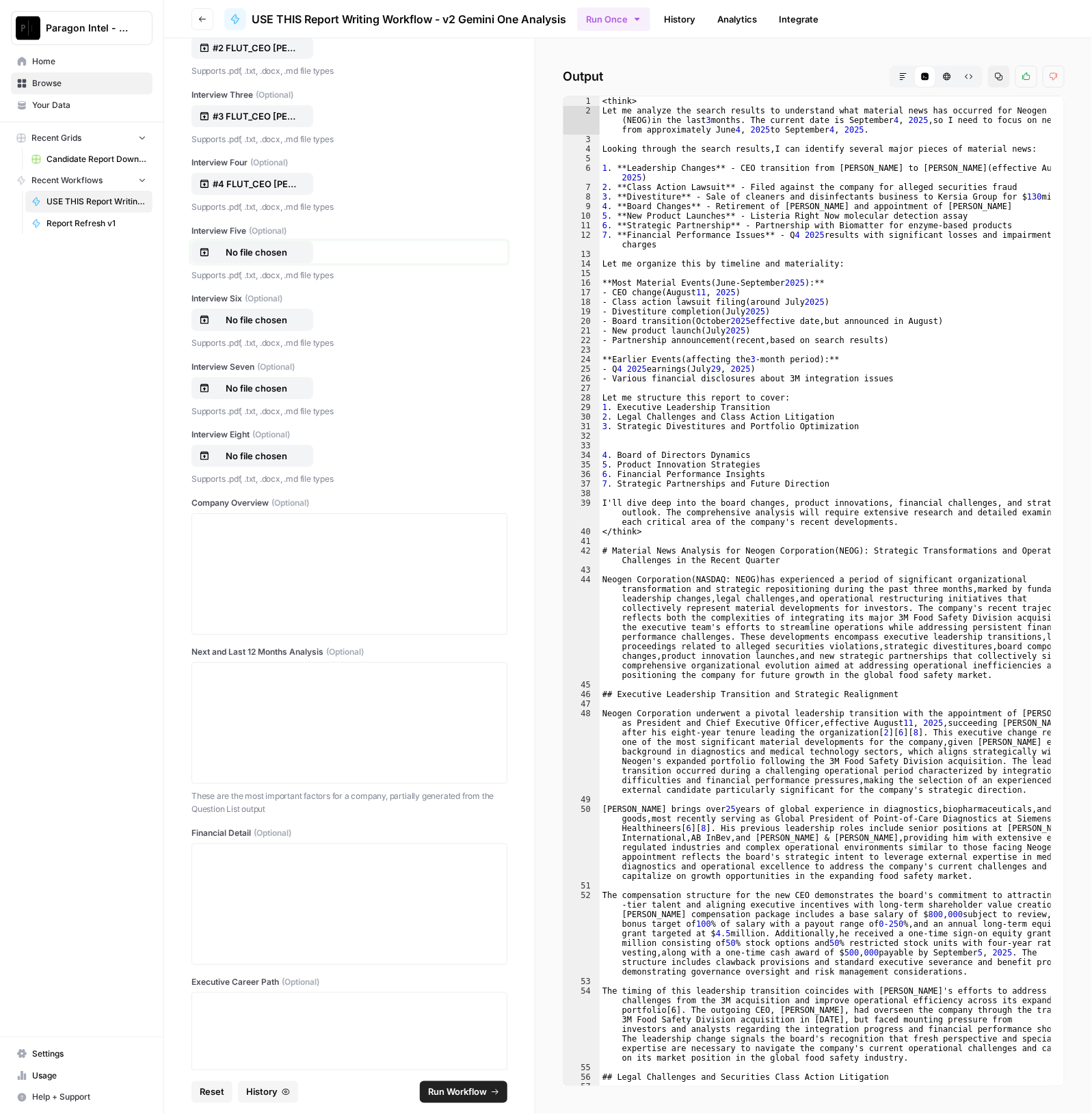
click at [265, 246] on p "No file chosen" at bounding box center [256, 252] width 87 height 14
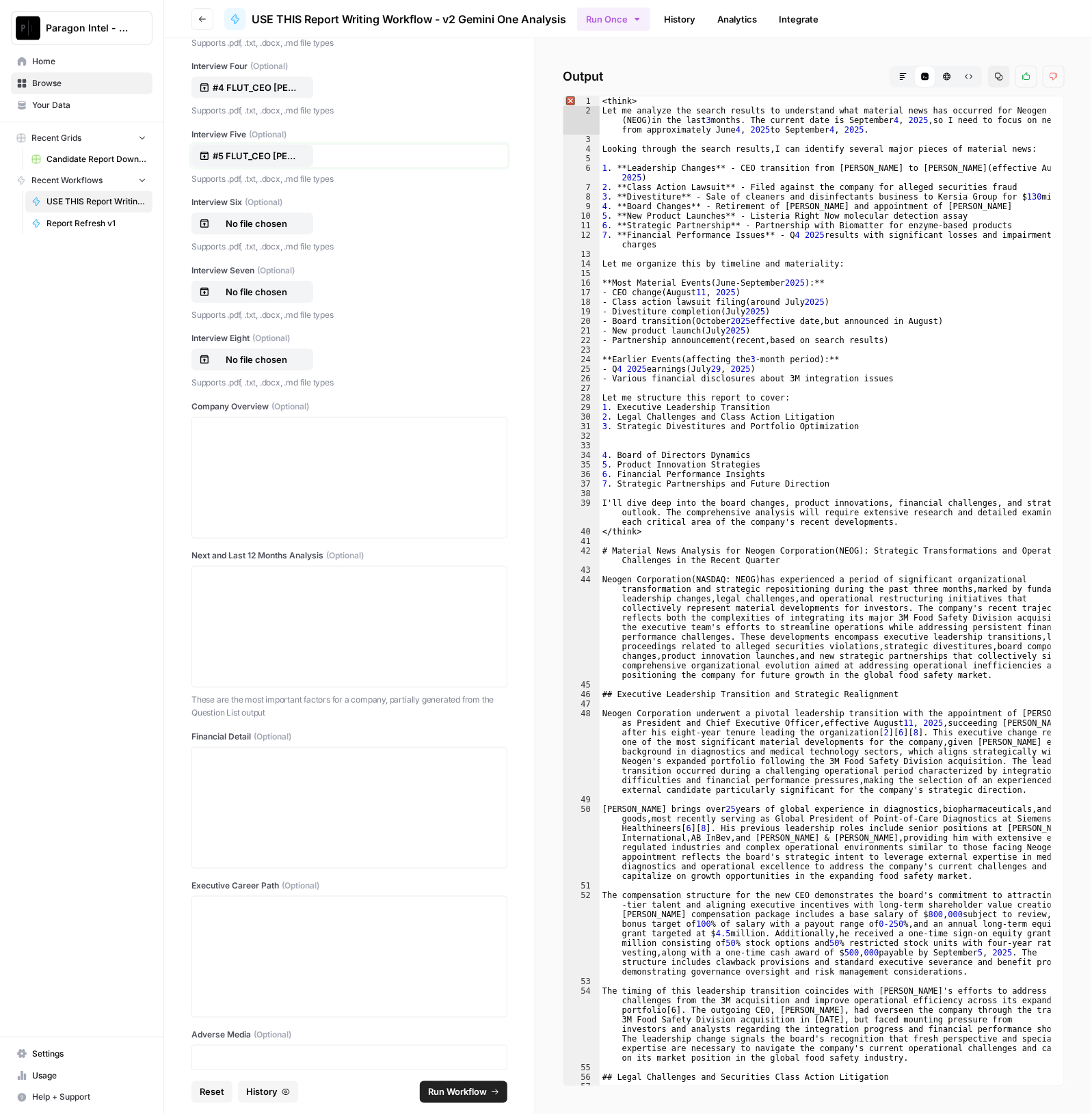
scroll to position [854, 0]
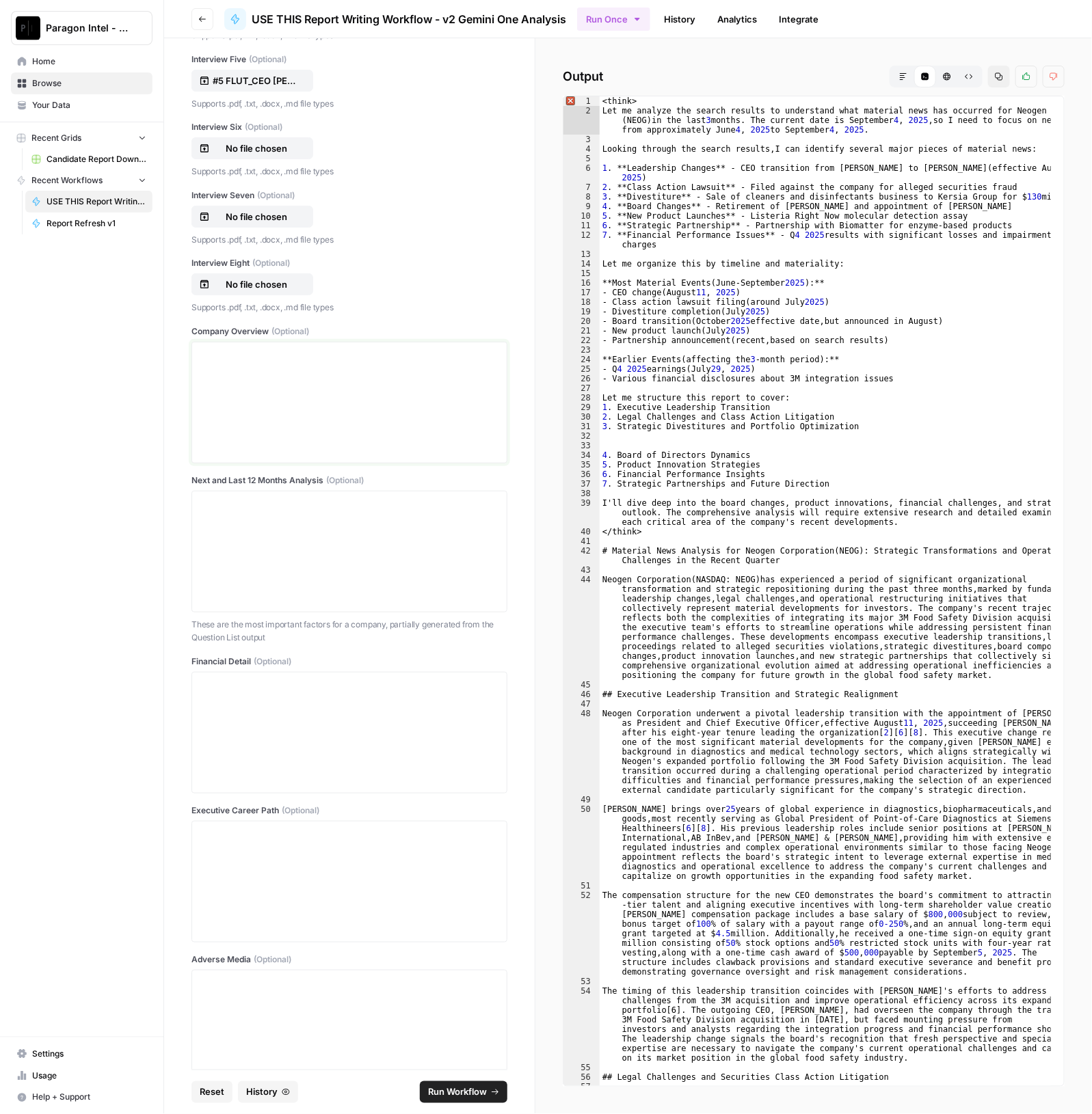
click at [261, 372] on div at bounding box center [349, 403] width 298 height 110
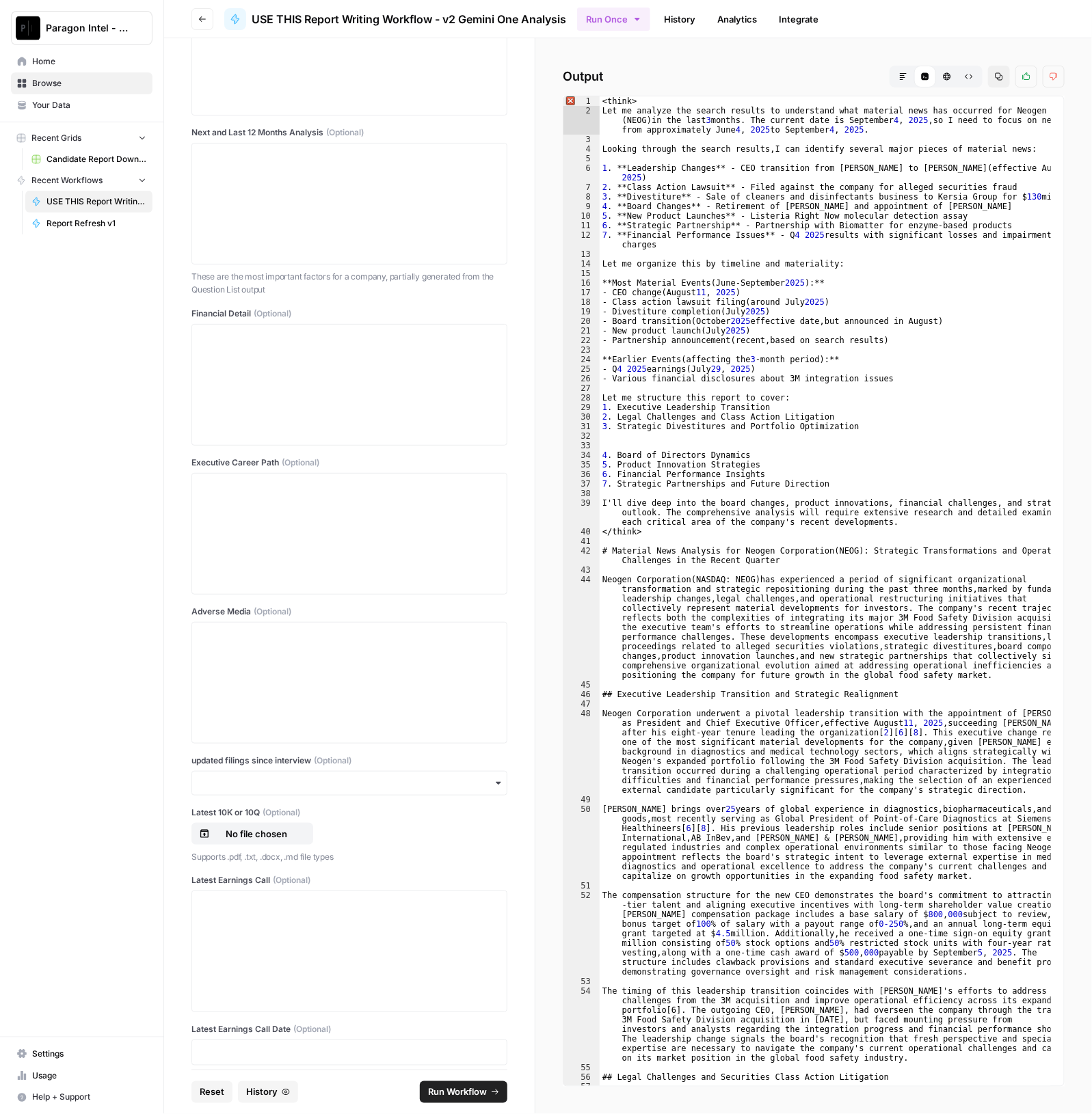
scroll to position [1263, 0]
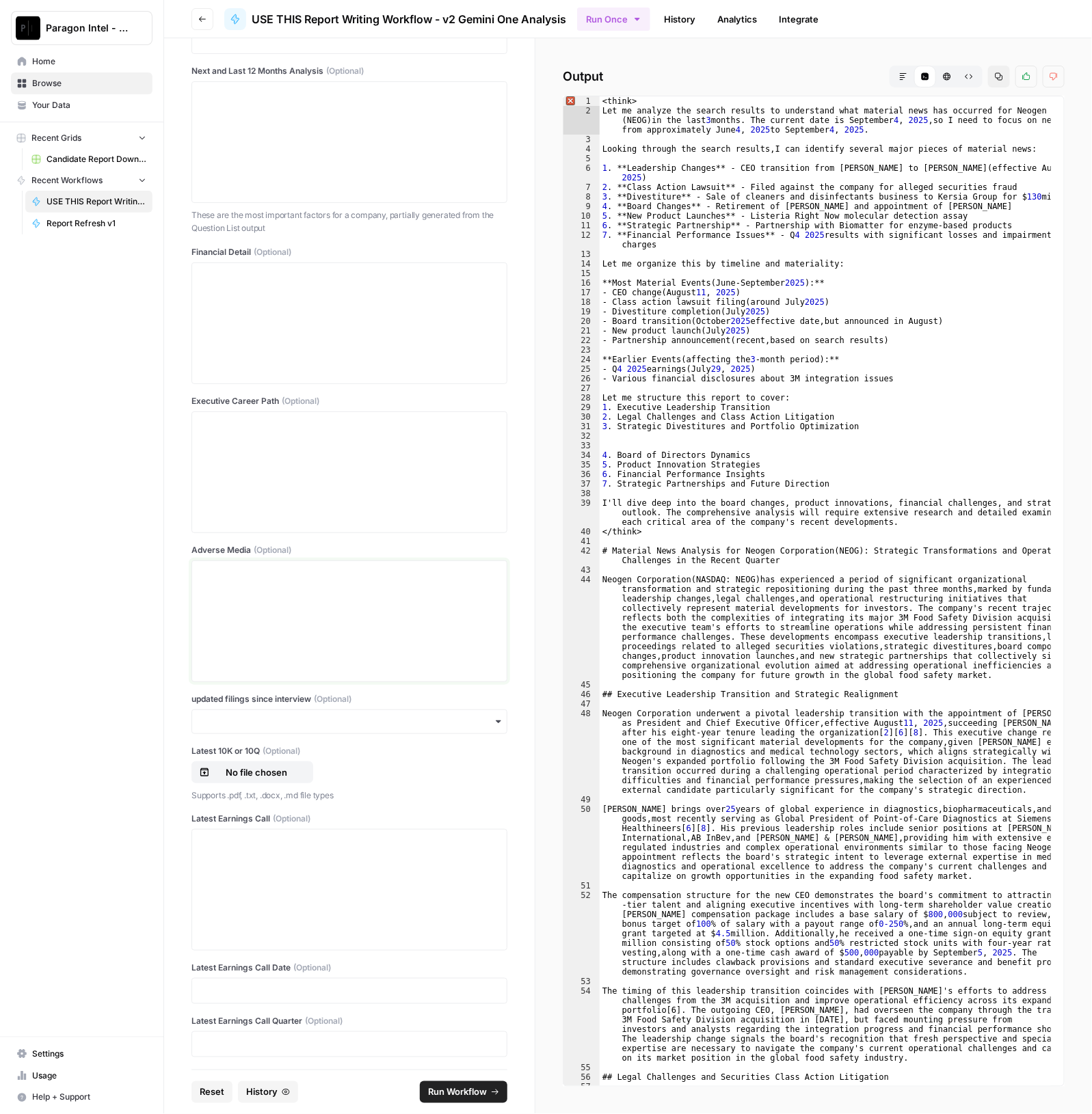
click at [306, 613] on div at bounding box center [349, 621] width 298 height 110
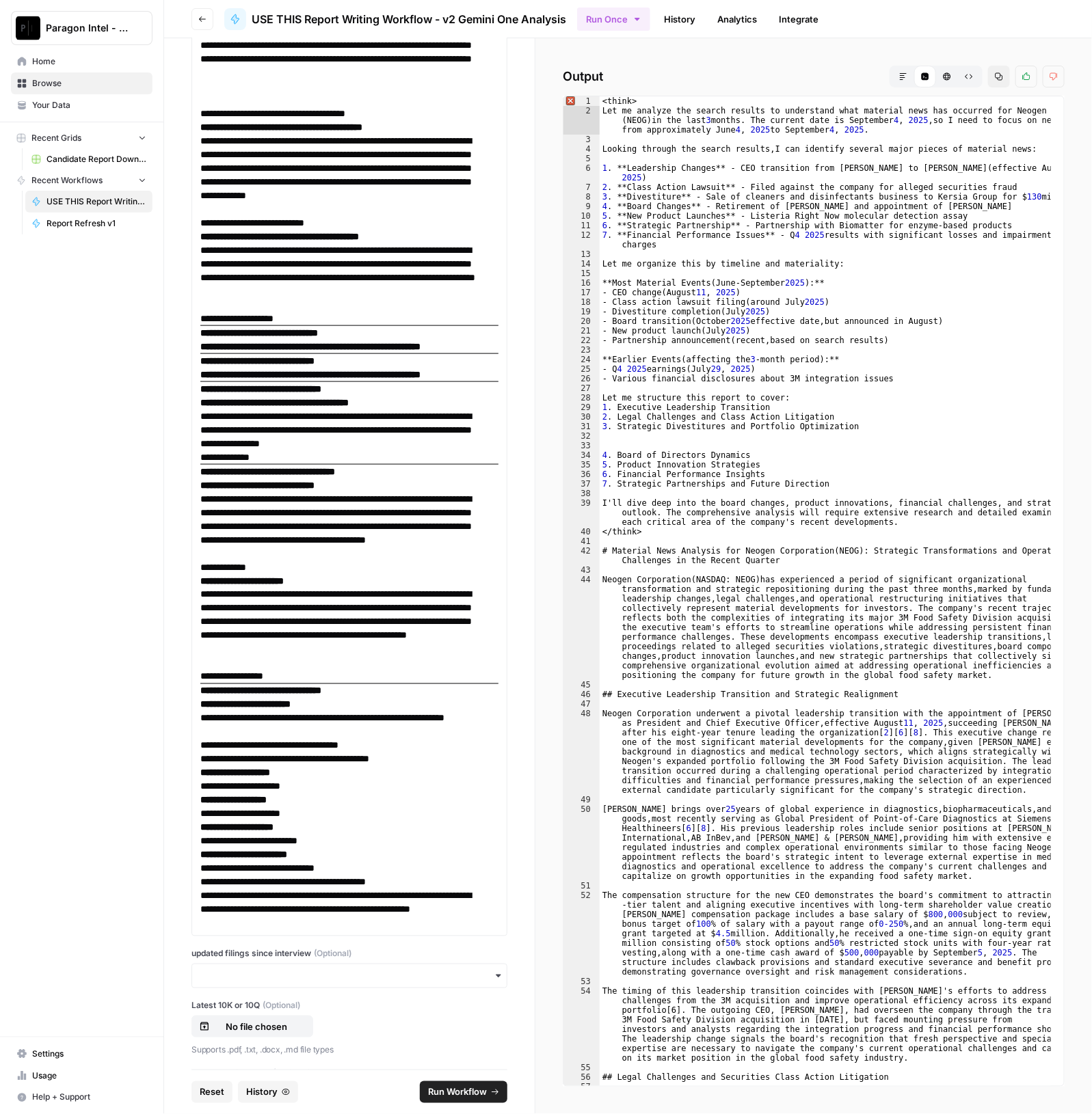
scroll to position [11862, 0]
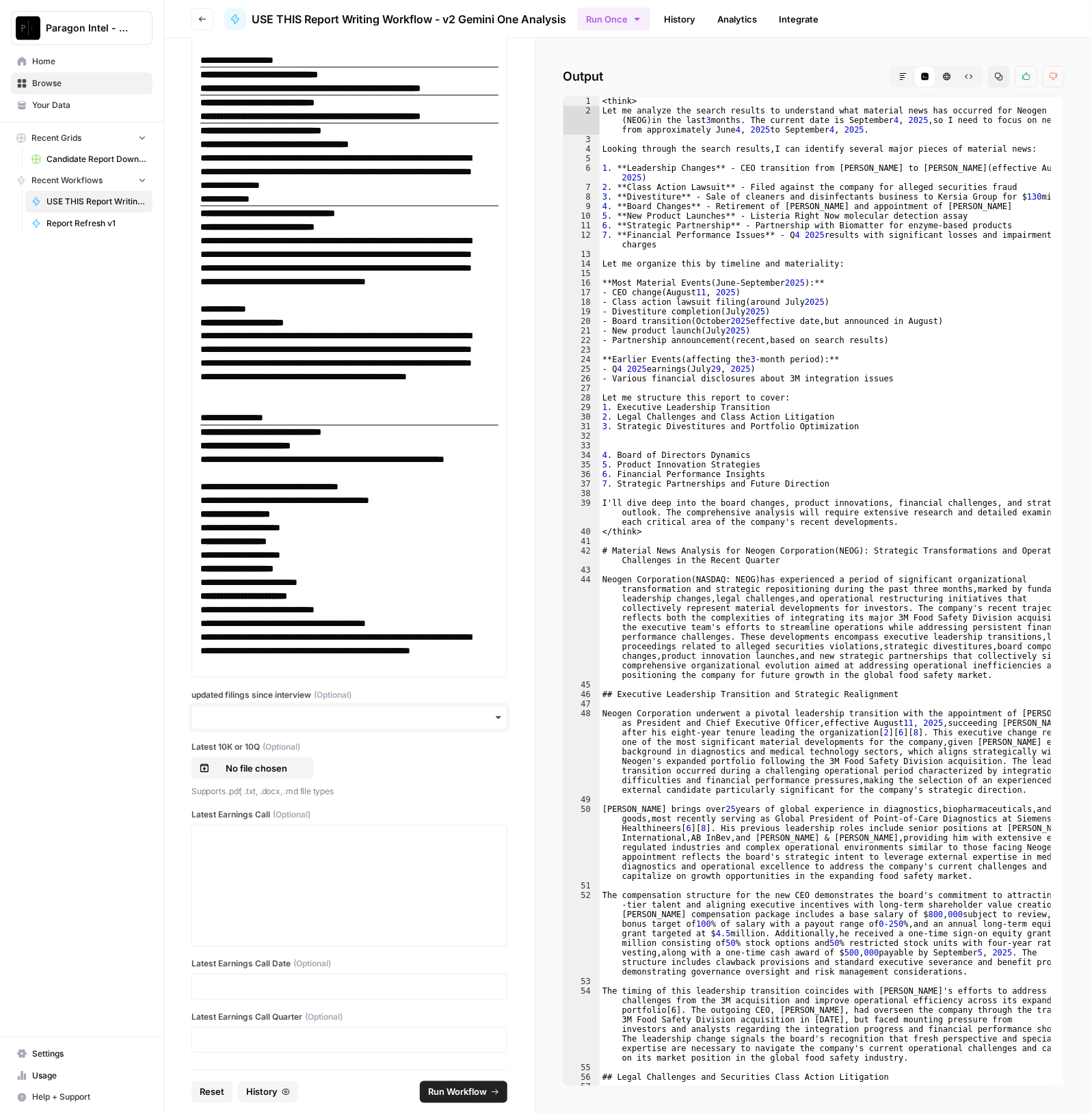
click at [378, 718] on input "updated filings since interview (Optional)" at bounding box center [349, 717] width 298 height 14
click at [251, 779] on div "no" at bounding box center [343, 781] width 301 height 26
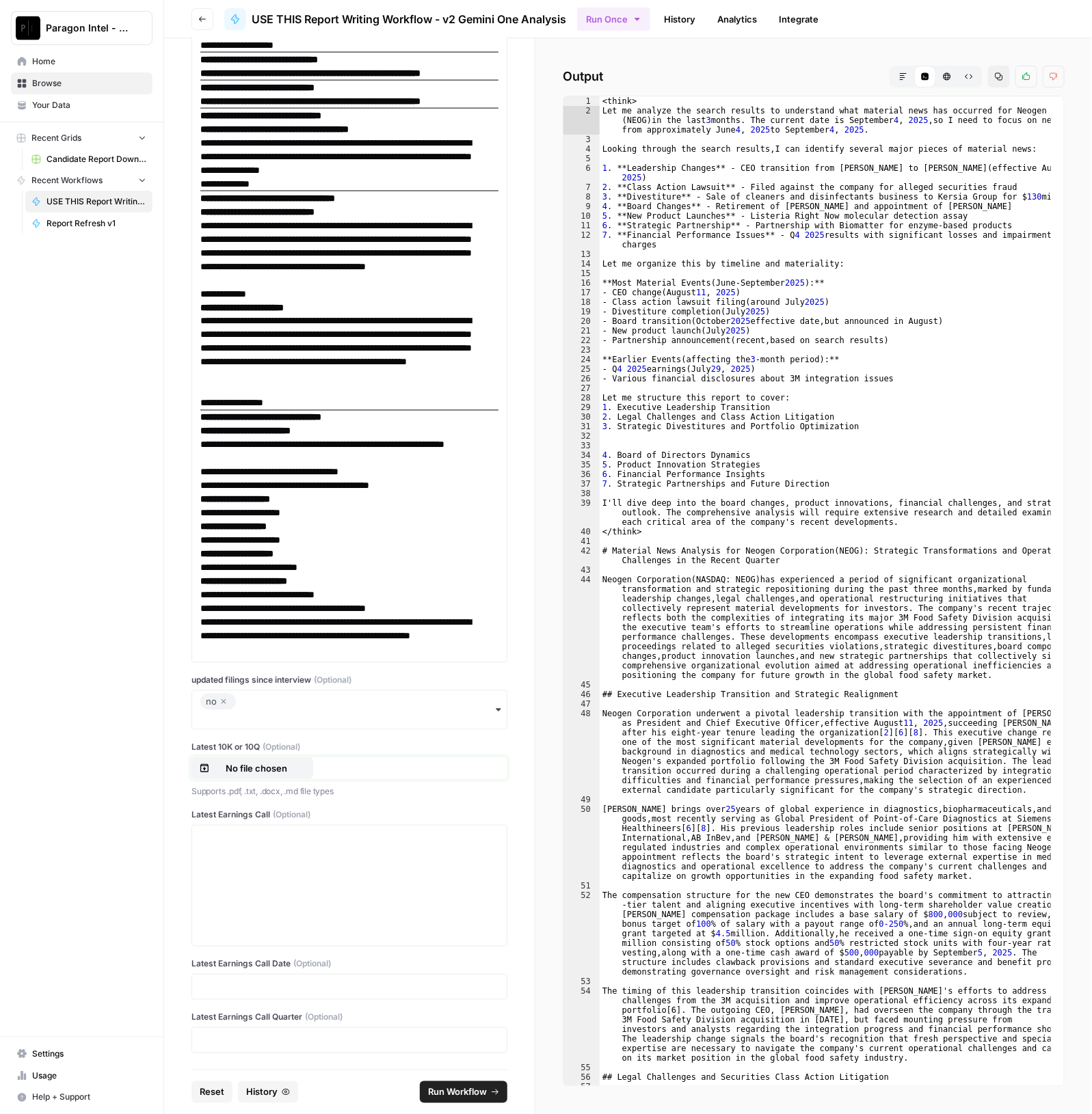
click at [250, 775] on p "No file chosen" at bounding box center [256, 768] width 87 height 14
click at [242, 703] on div "no" at bounding box center [349, 710] width 316 height 40
click at [218, 764] on div "yes" at bounding box center [343, 755] width 301 height 26
click at [192, 702] on div "no yes" at bounding box center [349, 710] width 316 height 40
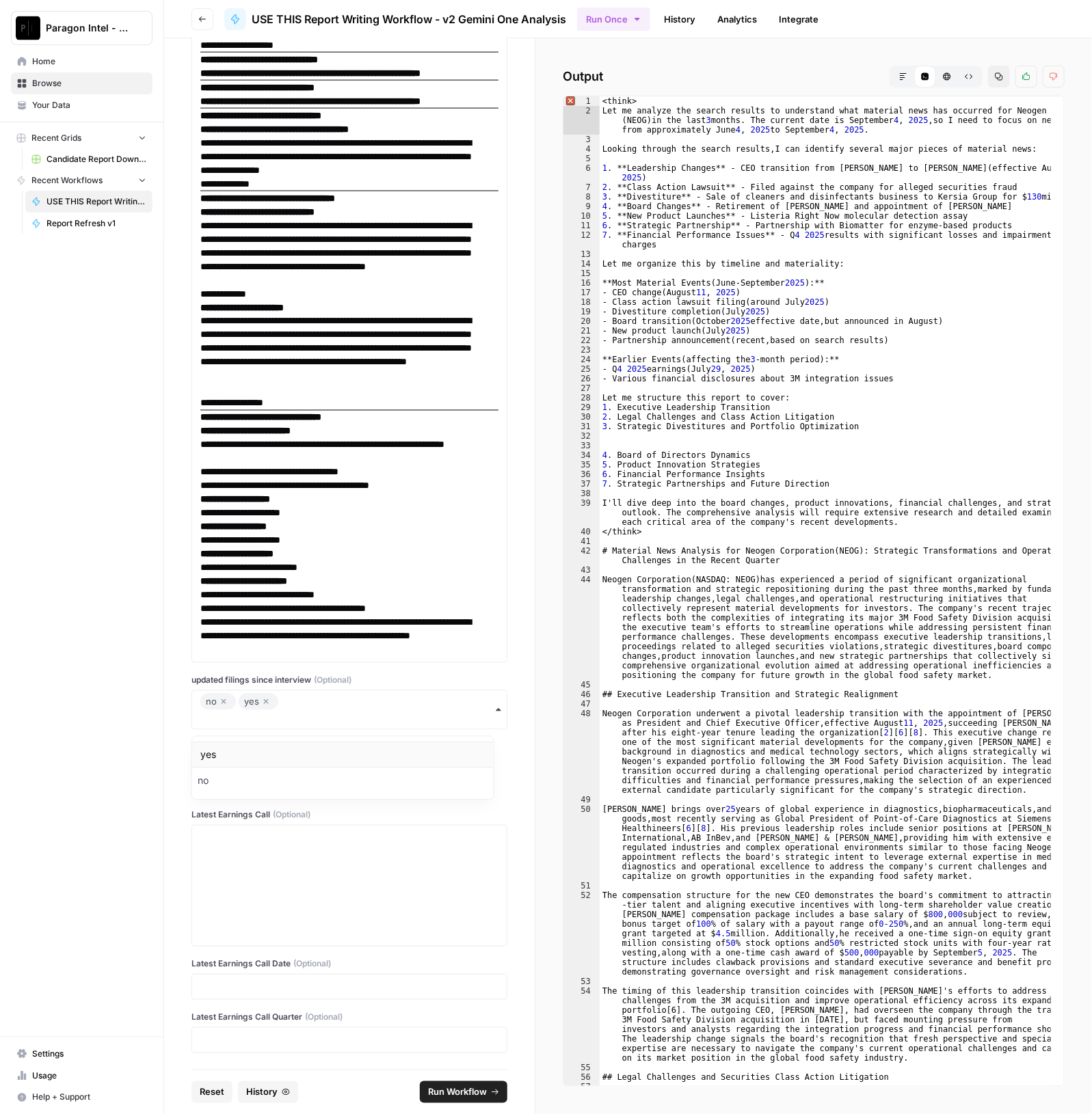
click at [254, 755] on div "yes" at bounding box center [343, 755] width 301 height 26
click at [252, 701] on div "no" at bounding box center [349, 710] width 316 height 40
click at [260, 781] on div "no" at bounding box center [343, 781] width 301 height 26
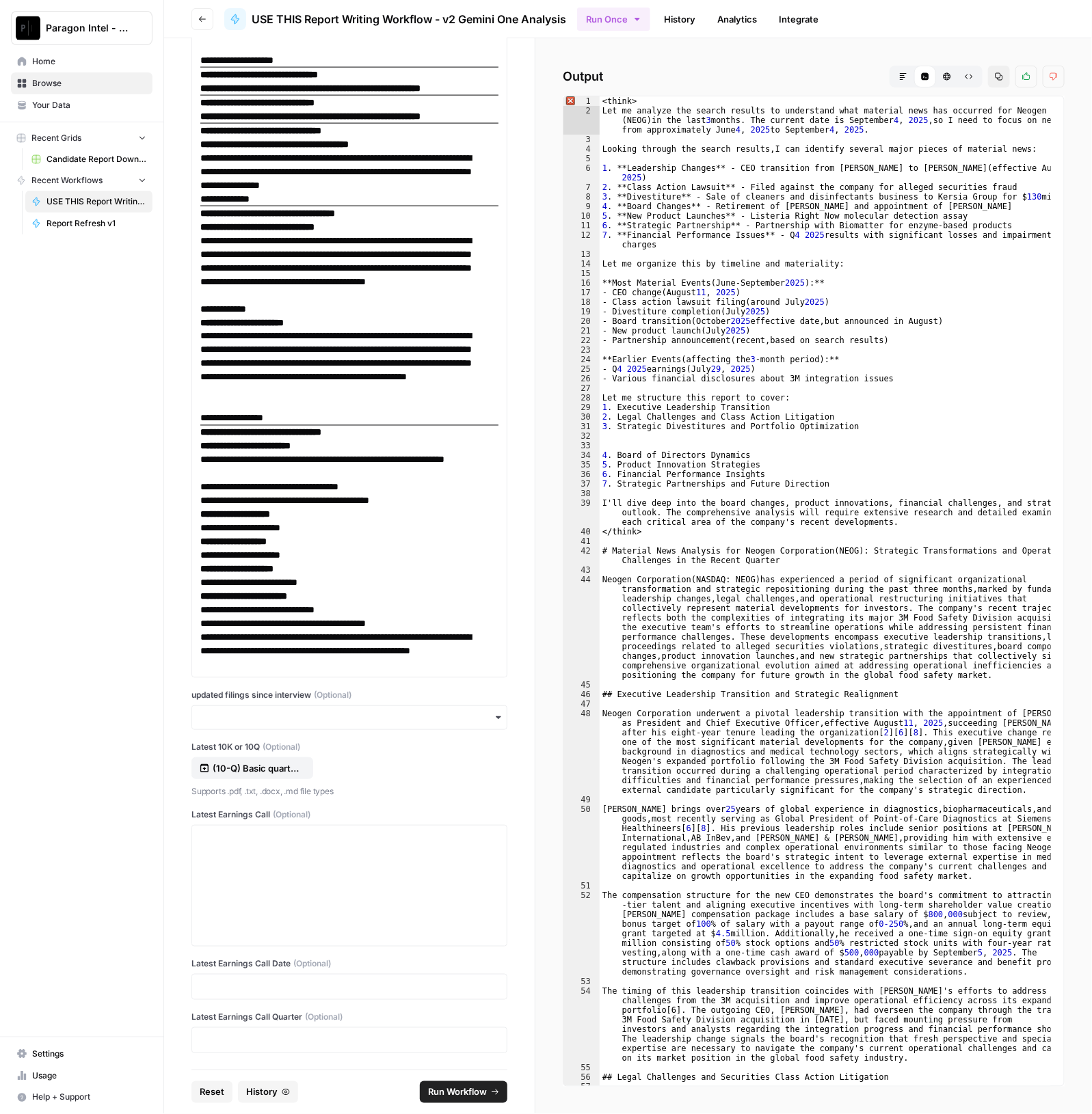
scroll to position [11862, 0]
click at [236, 719] on input "updated filings since interview (Optional)" at bounding box center [349, 717] width 298 height 14
click at [220, 749] on div "yes" at bounding box center [343, 755] width 301 height 26
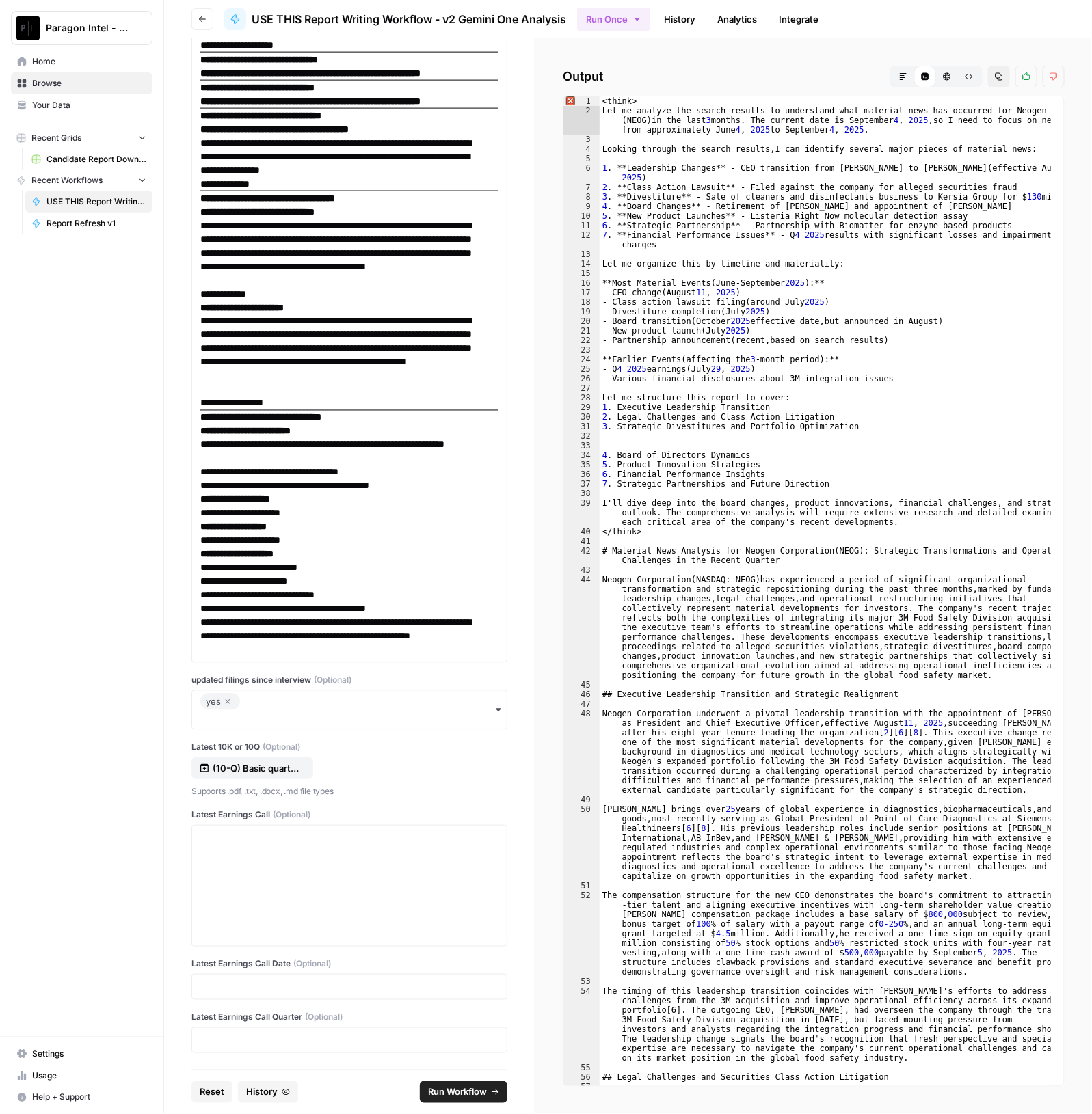
click at [134, 741] on div "Paragon Intel - Bill / [PERSON_NAME] / [PERSON_NAME] R&D Home Browse Your Data …" at bounding box center [82, 557] width 164 height 1114
click at [300, 881] on div at bounding box center [349, 886] width 298 height 110
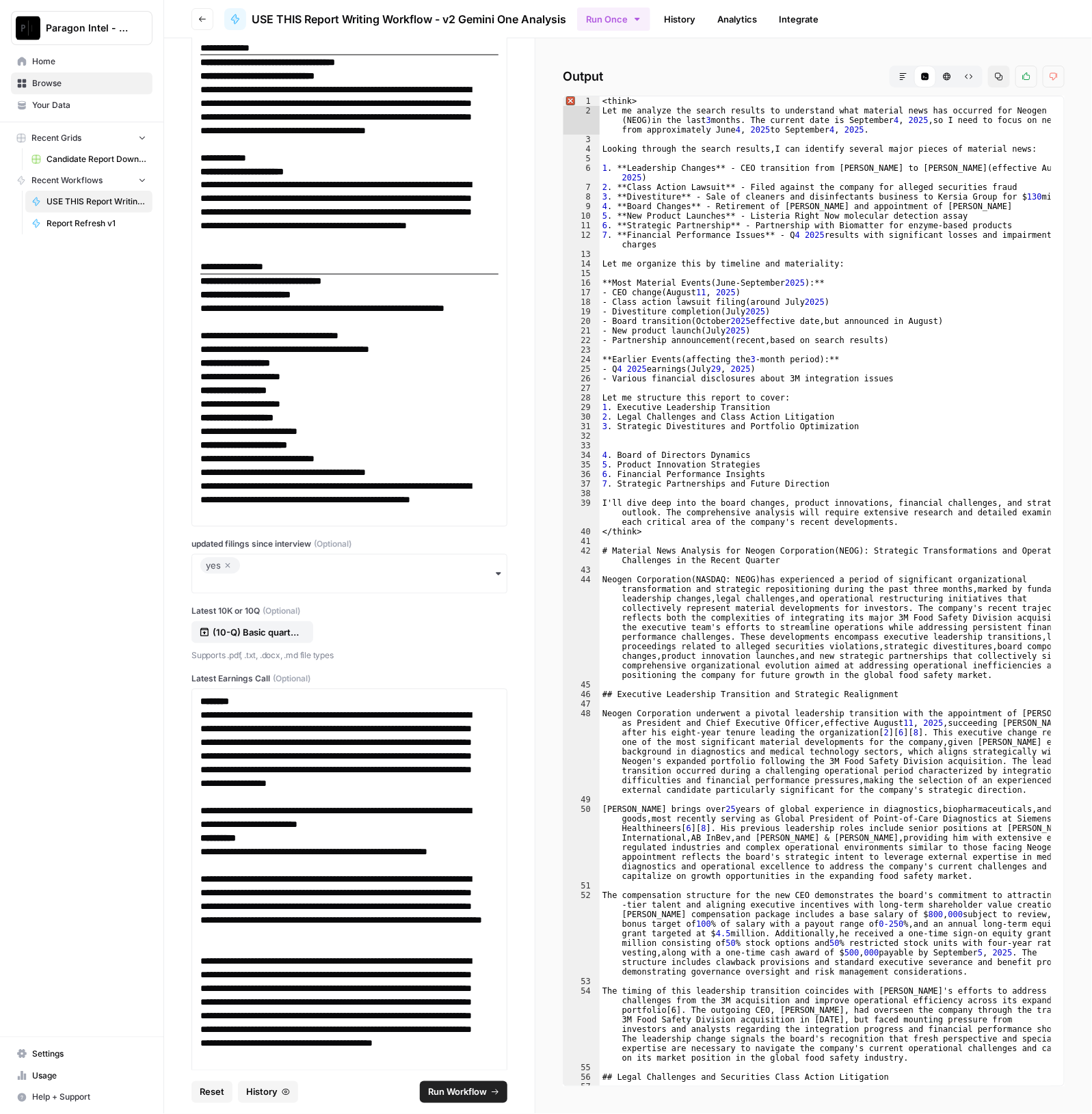
scroll to position [24985, 0]
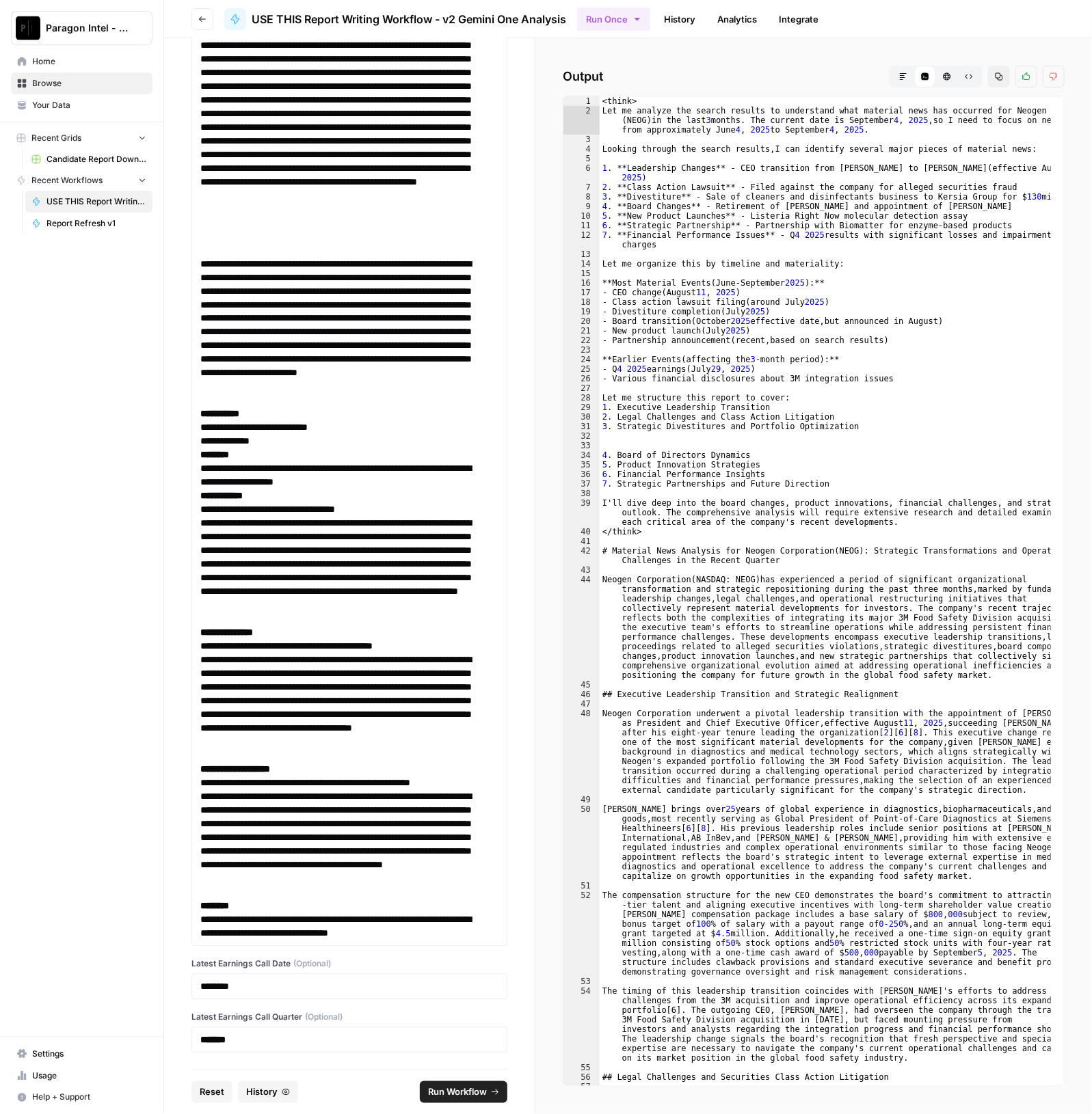
click at [459, 1089] on span "Run Workflow" at bounding box center [457, 1092] width 59 height 14
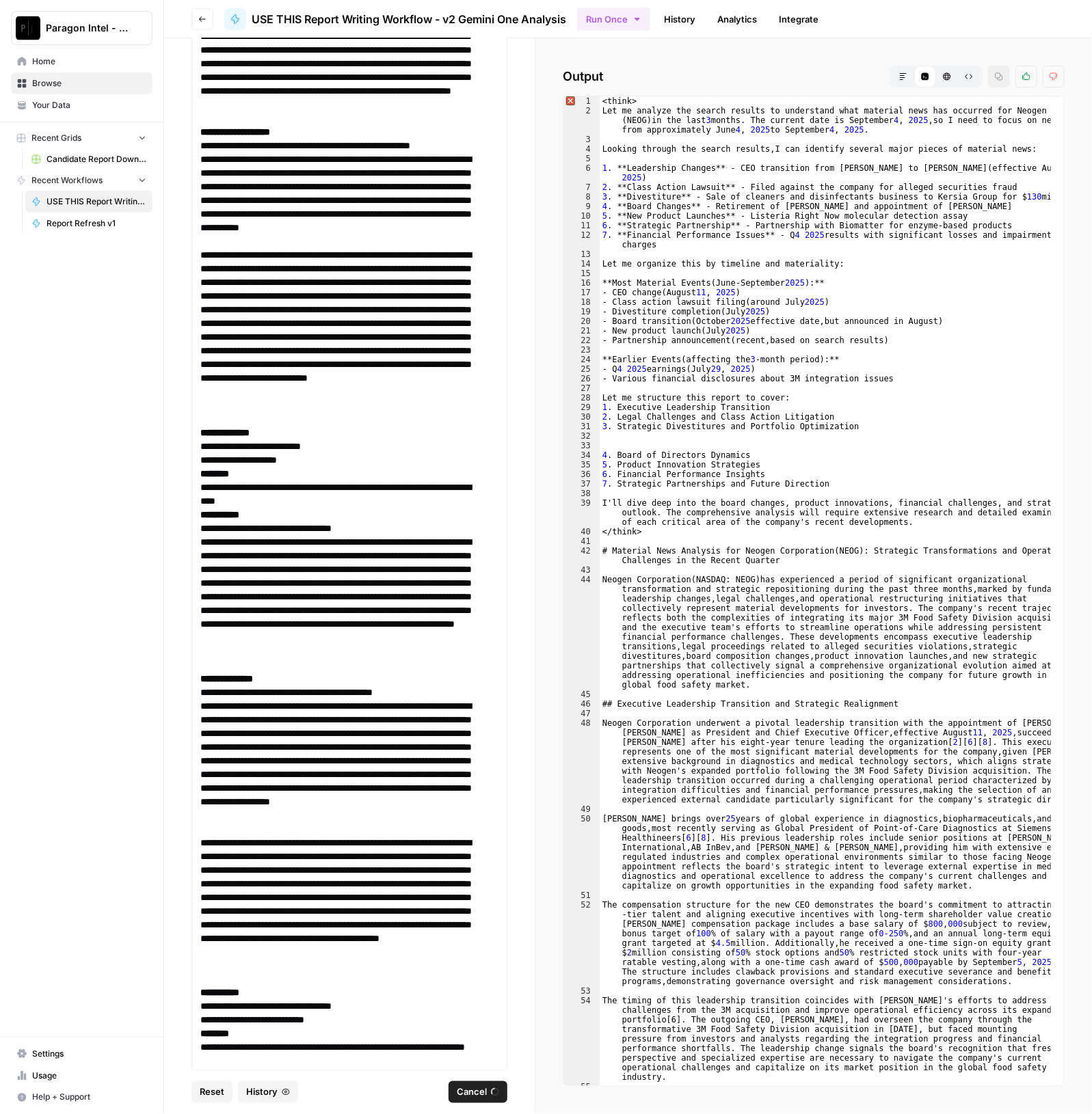
scroll to position [22251, 0]
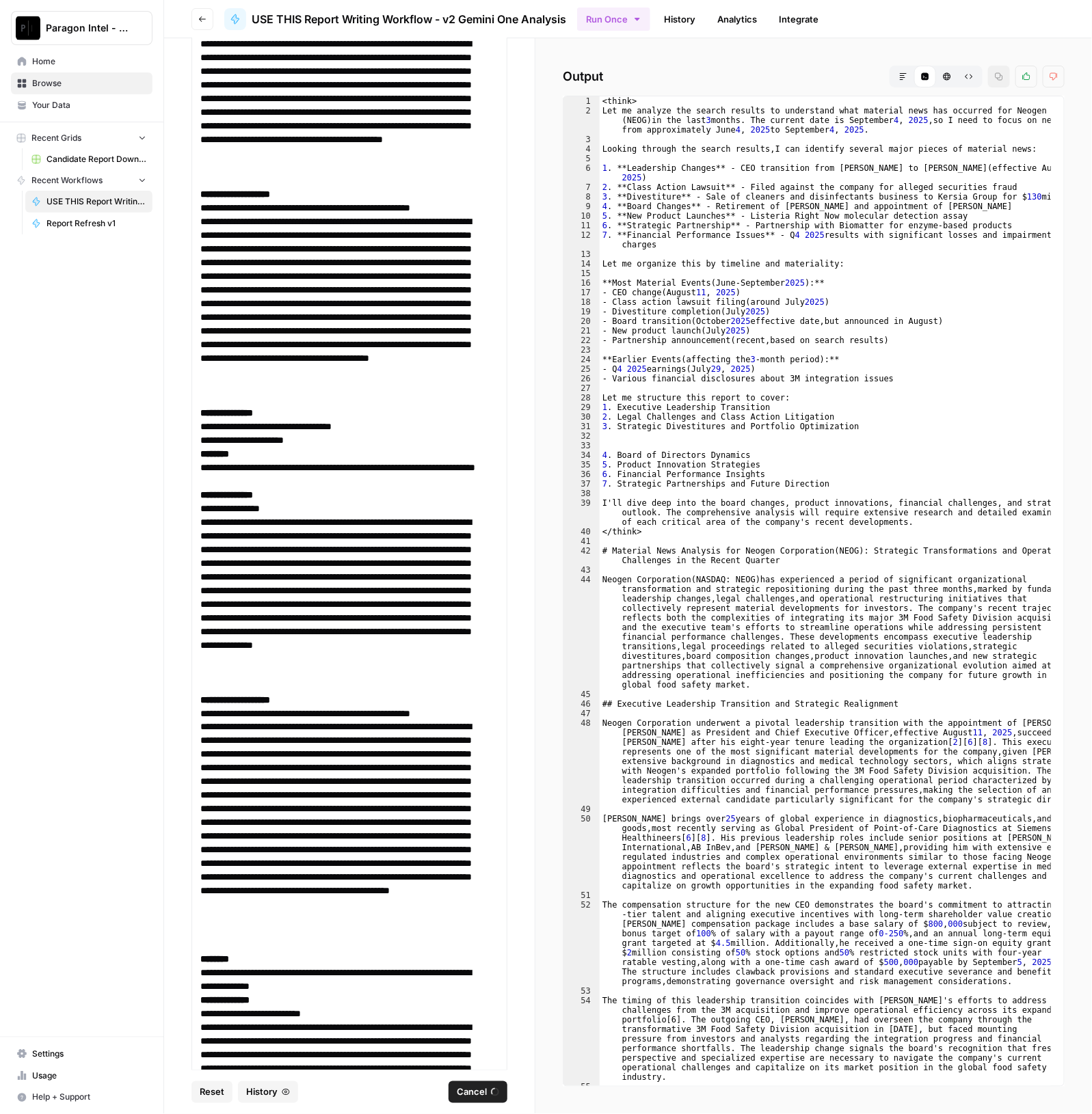
click at [270, 1097] on span "History" at bounding box center [262, 1092] width 32 height 14
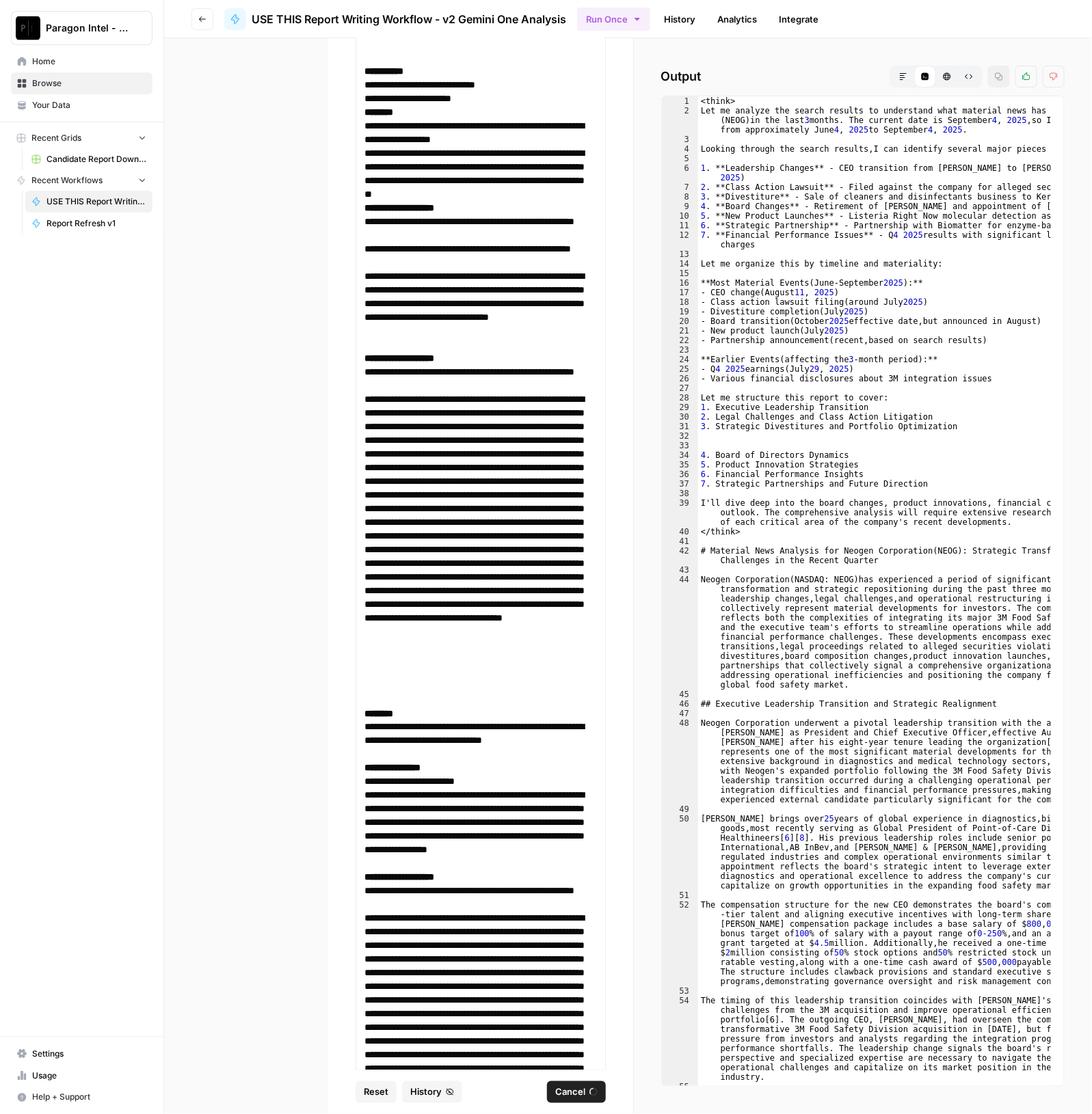
scroll to position [27418, 0]
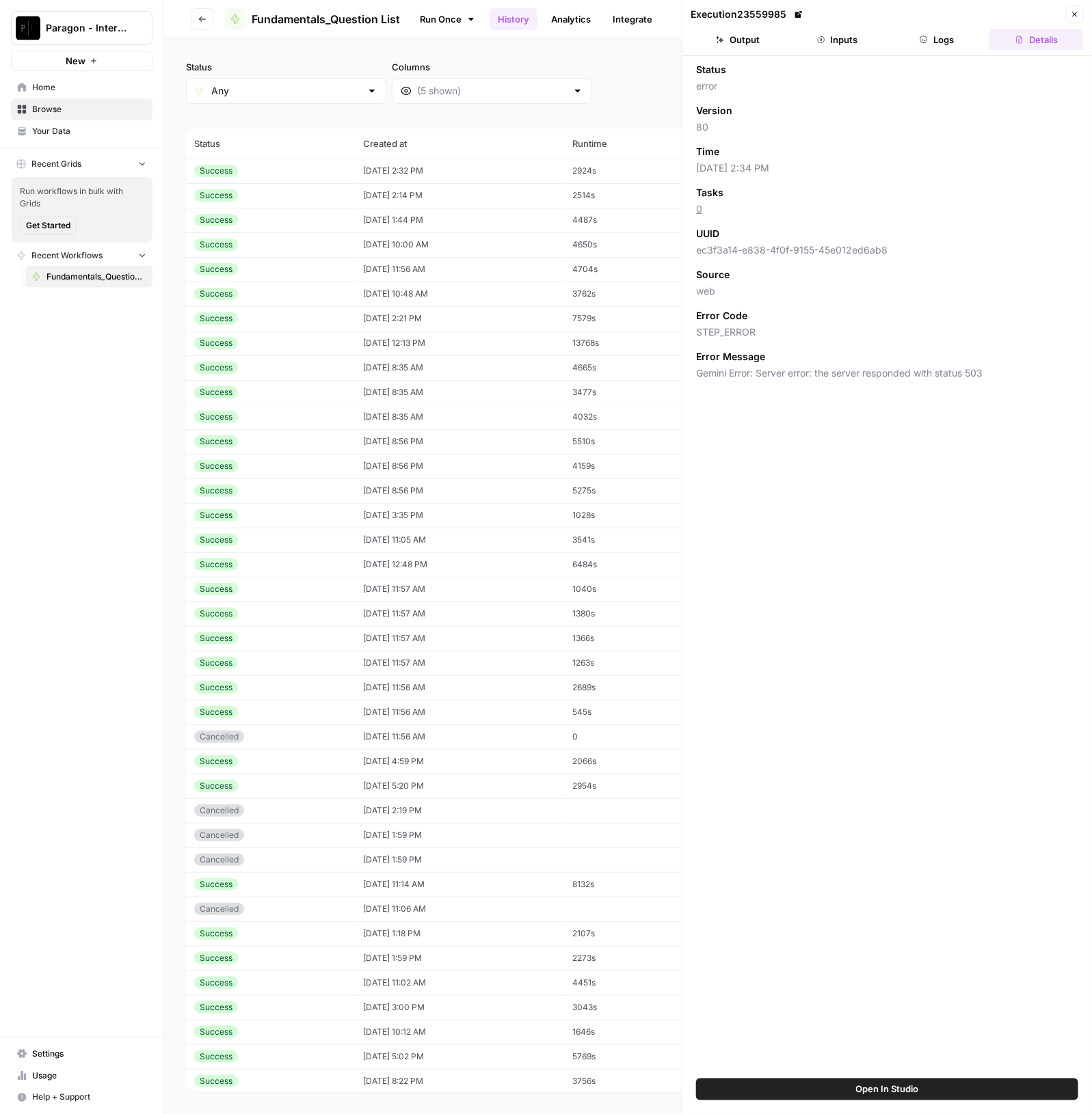
click at [91, 112] on span "Browse" at bounding box center [89, 109] width 114 height 12
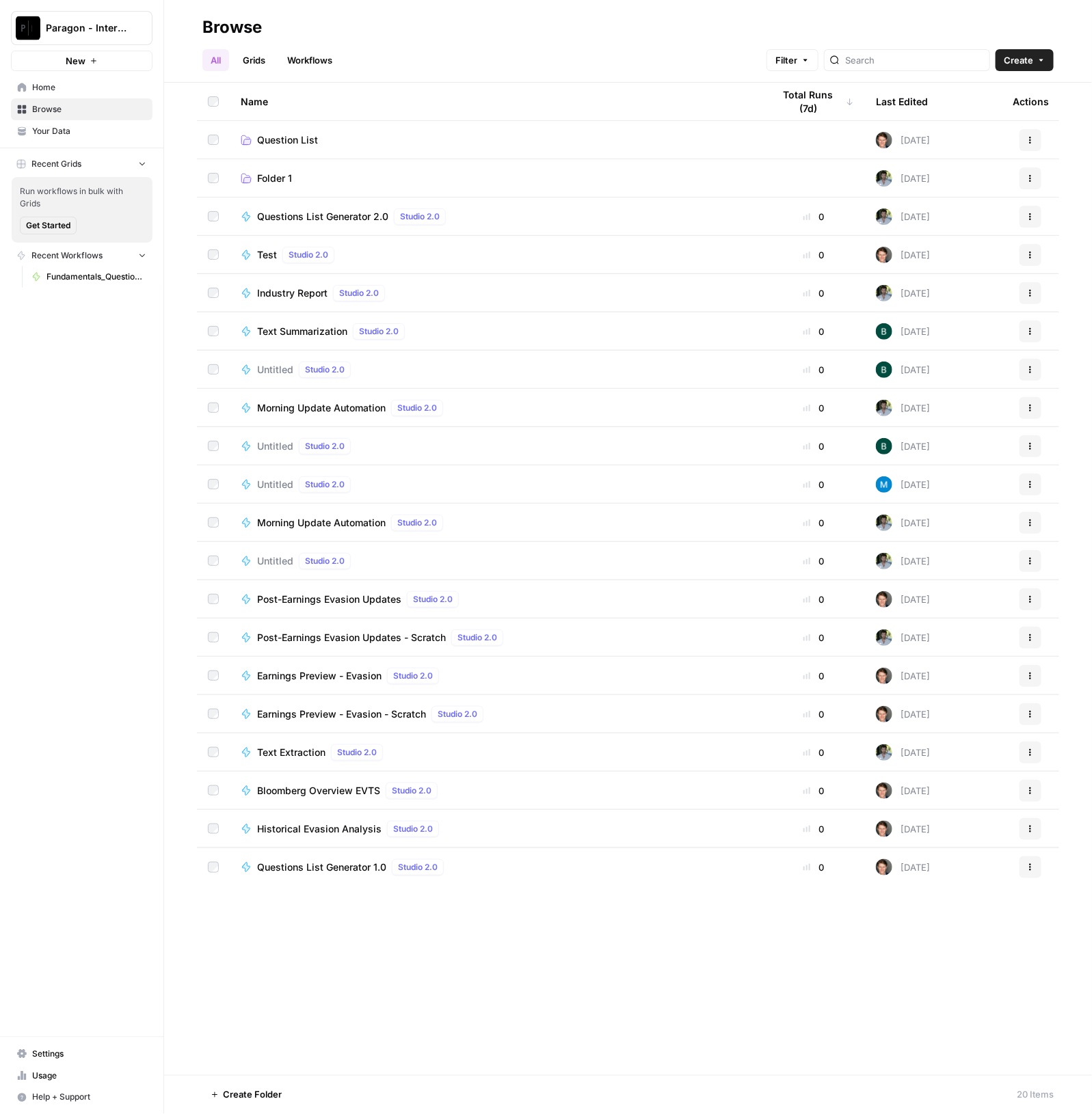
click at [281, 141] on span "Question List" at bounding box center [287, 140] width 61 height 14
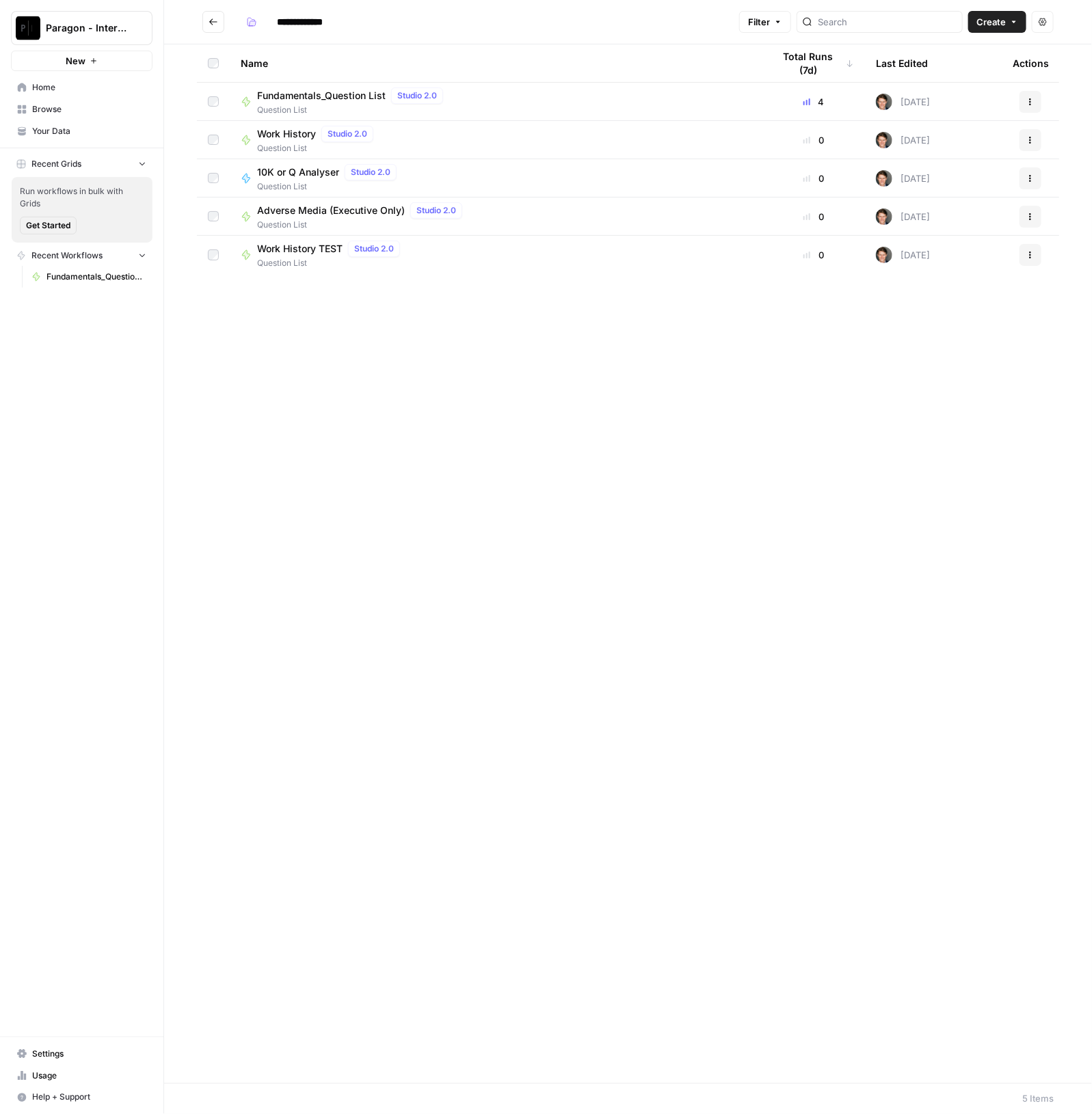
click at [326, 101] on span "Fundamentals_Question List" at bounding box center [321, 95] width 129 height 14
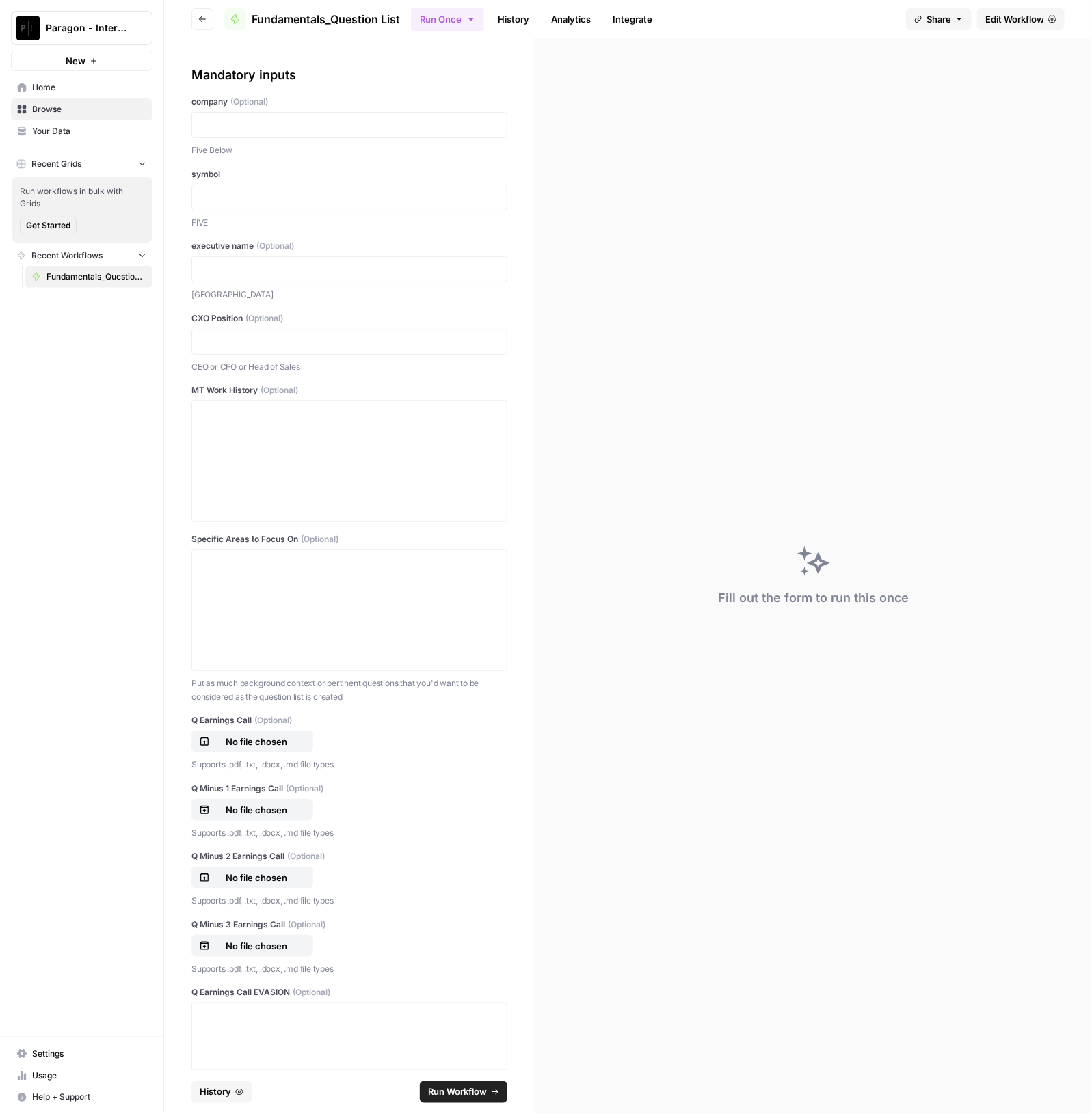
click at [203, 1097] on button "History" at bounding box center [222, 1093] width 60 height 22
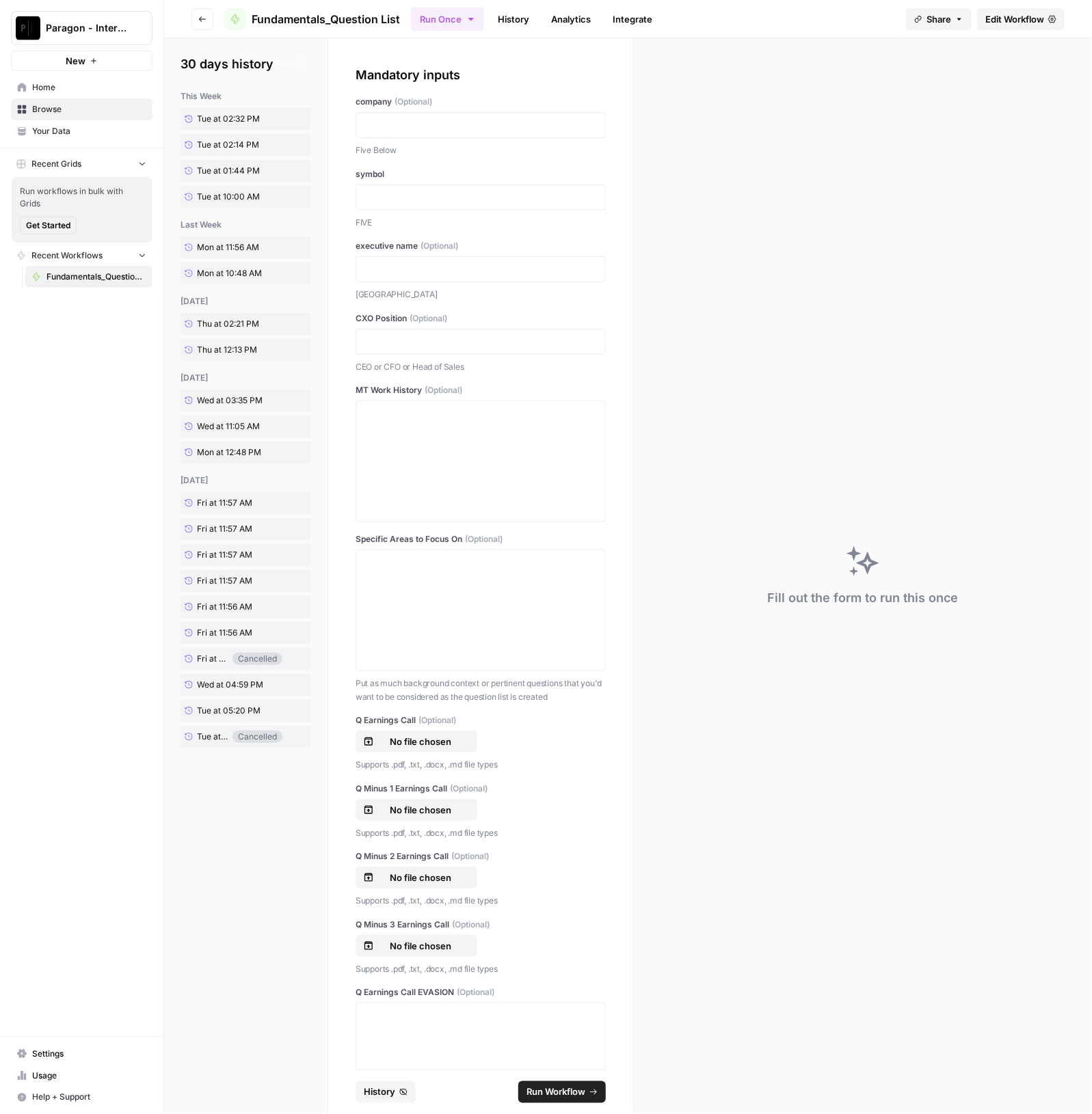
click at [203, 22] on button "Go back" at bounding box center [203, 19] width 22 height 22
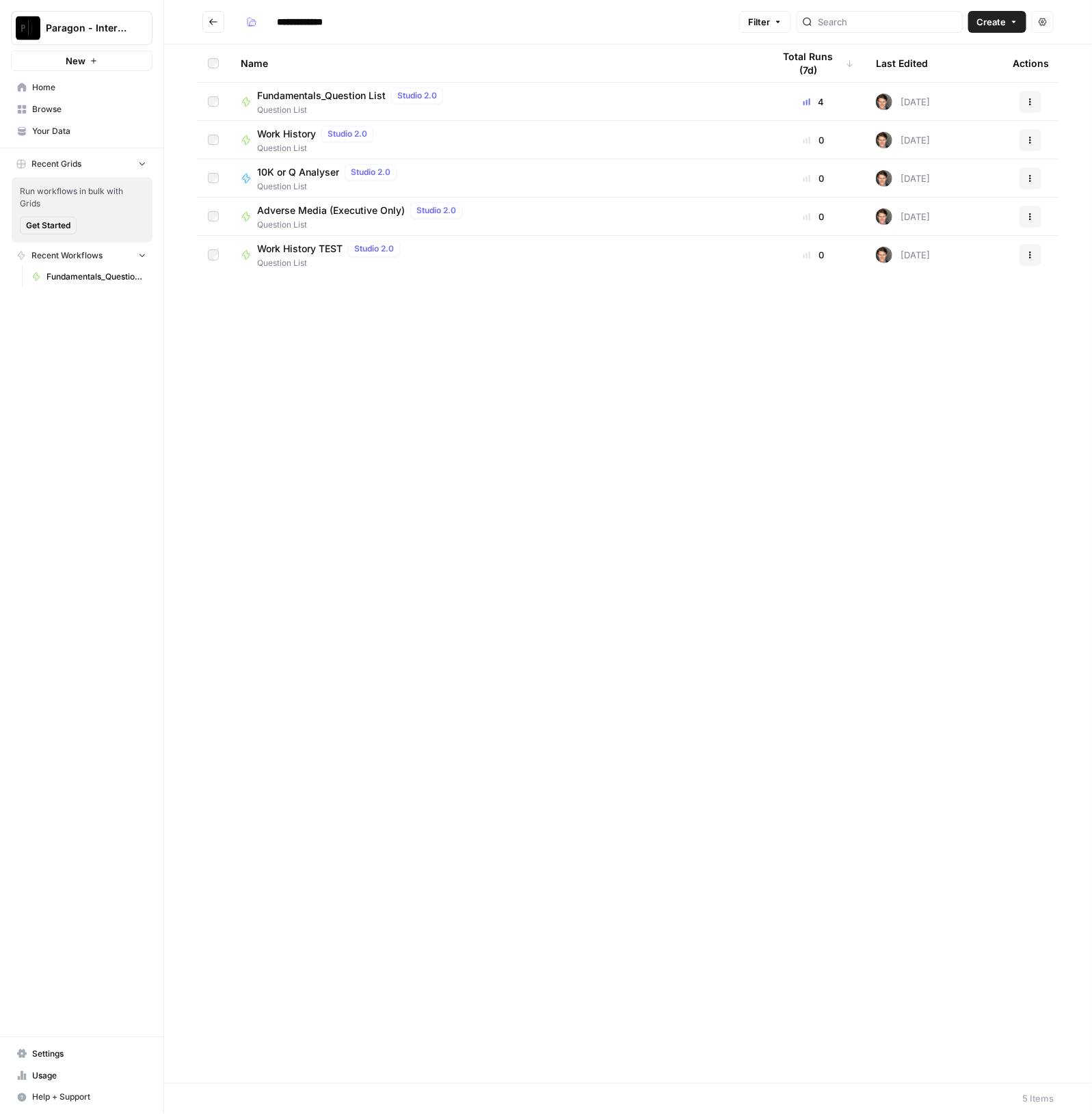
click at [334, 105] on span "Question List" at bounding box center [352, 110] width 192 height 12
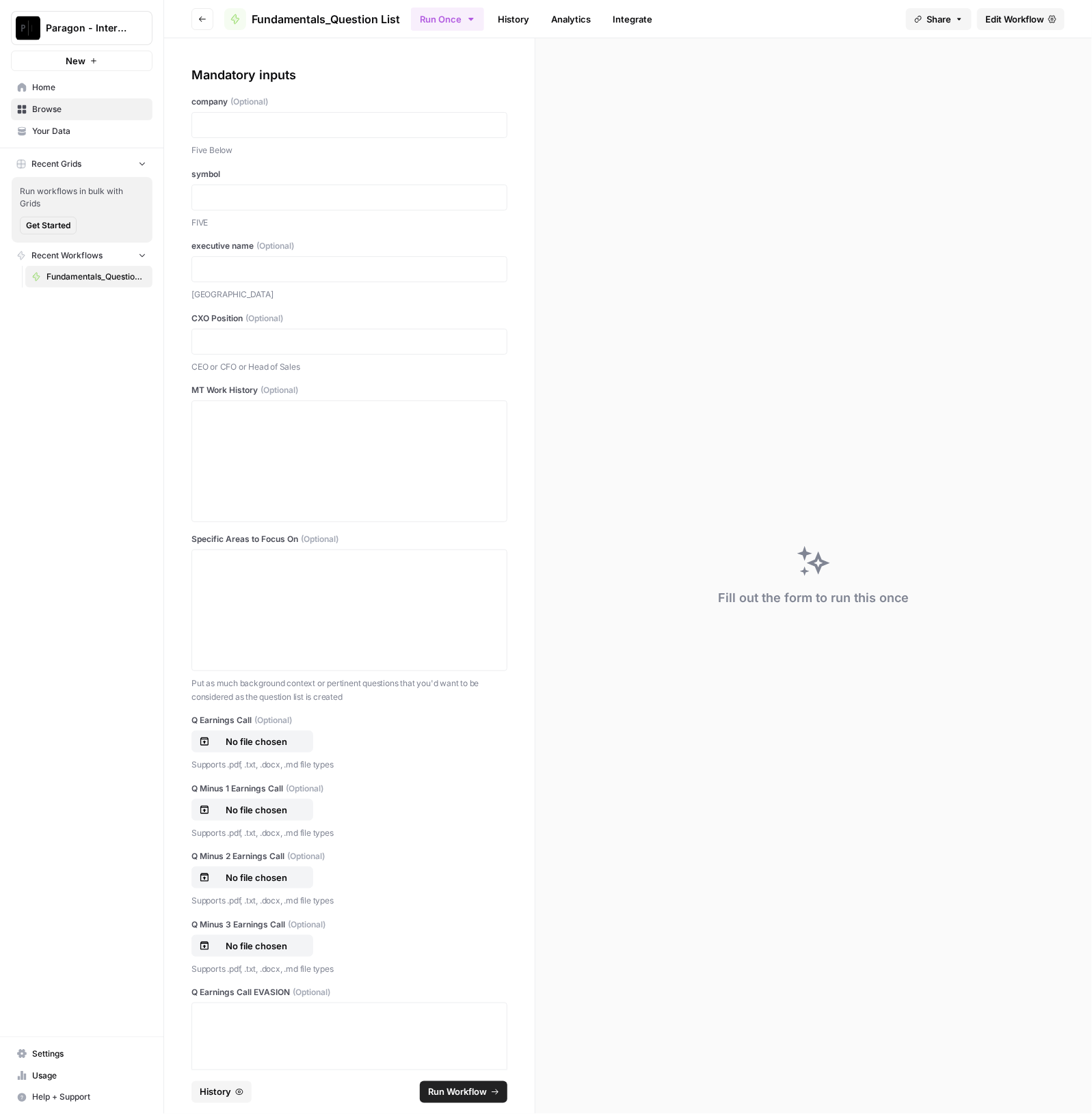
click at [533, 18] on link "History" at bounding box center [513, 19] width 48 height 22
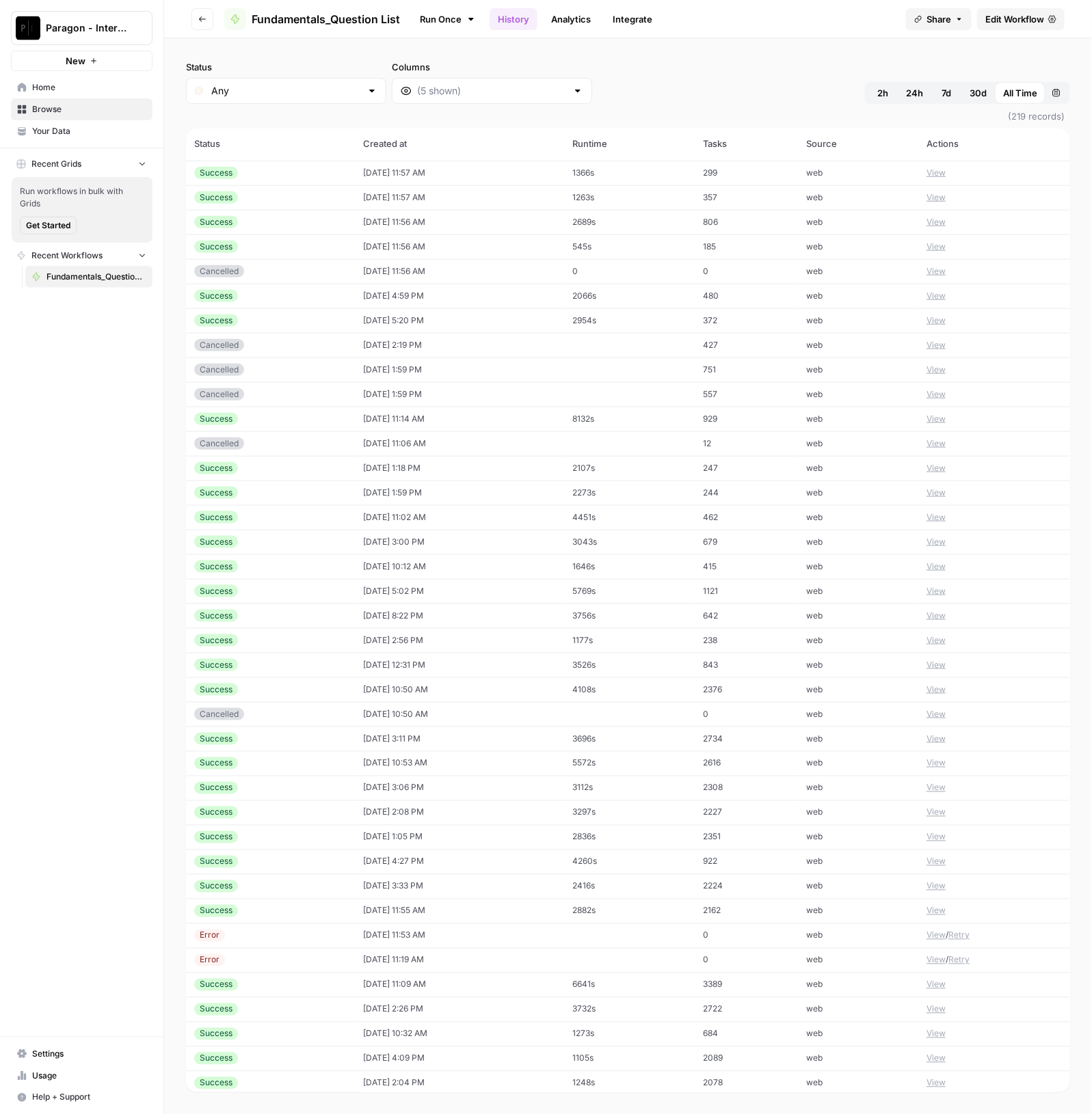
scroll to position [513, 0]
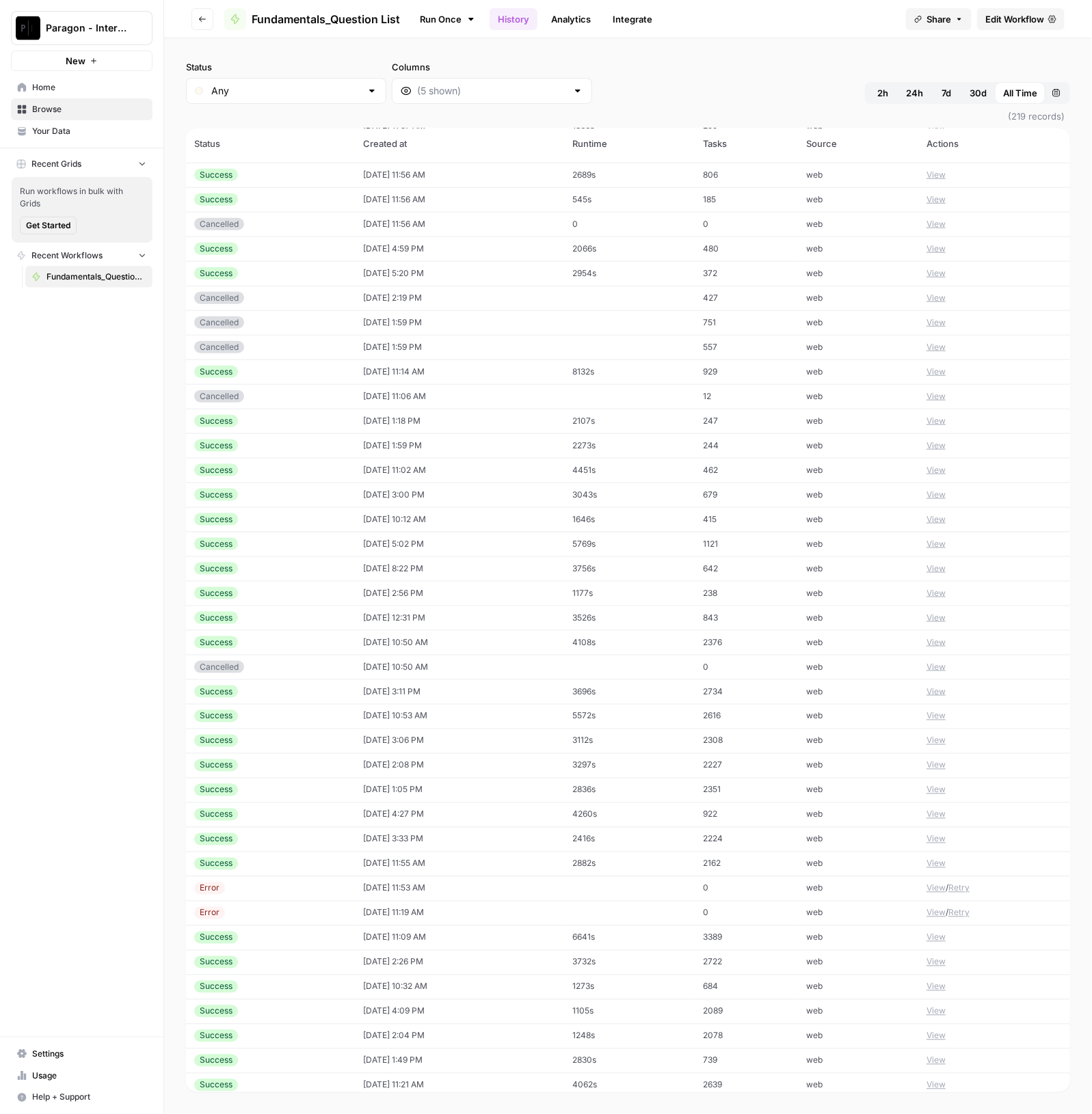
click at [447, 522] on td "07/24/25 at 10:12 AM" at bounding box center [459, 519] width 209 height 25
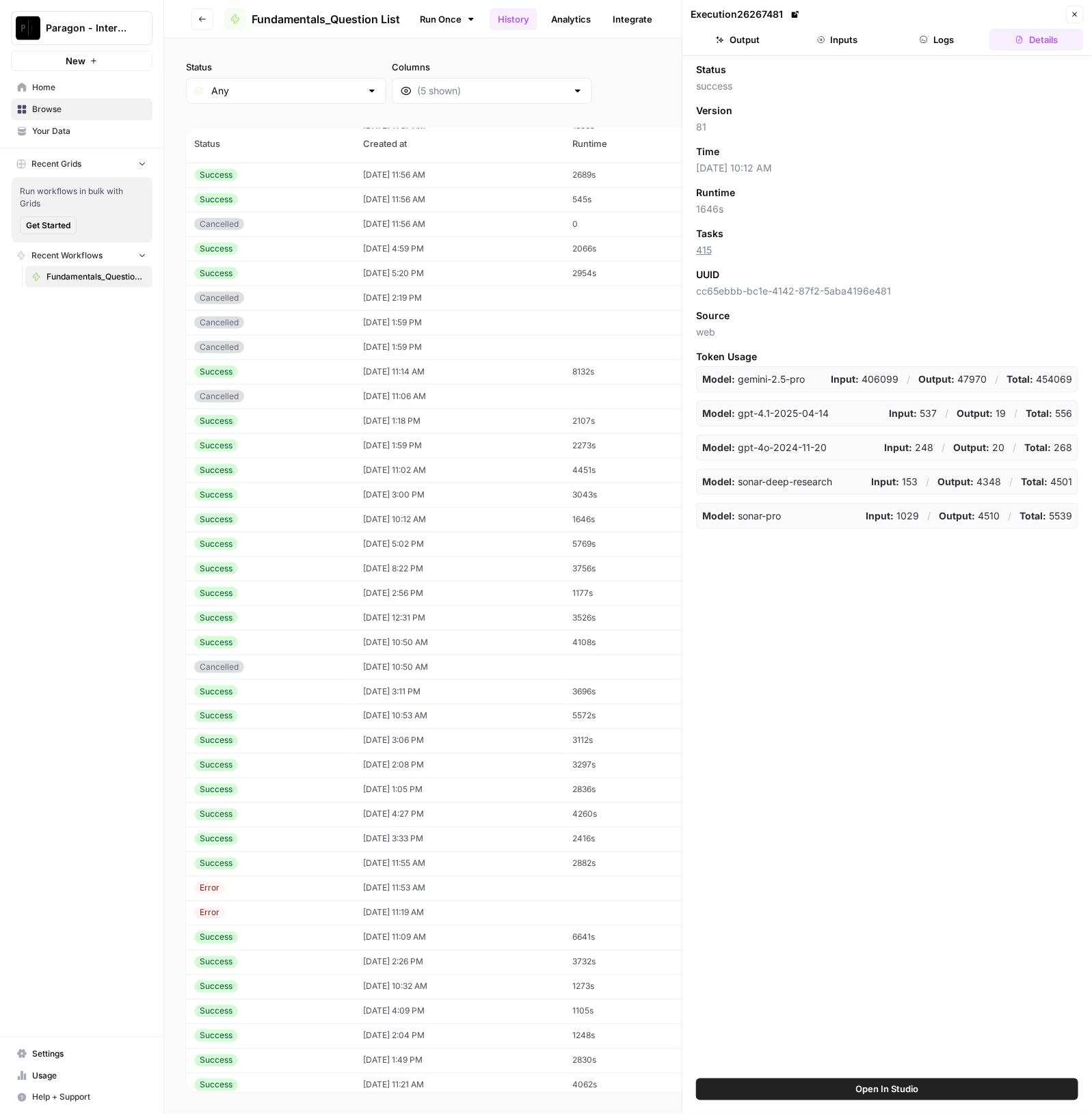
drag, startPoint x: 750, startPoint y: 37, endPoint x: 796, endPoint y: 83, distance: 65.1
click at [750, 37] on button "Output" at bounding box center [738, 40] width 95 height 22
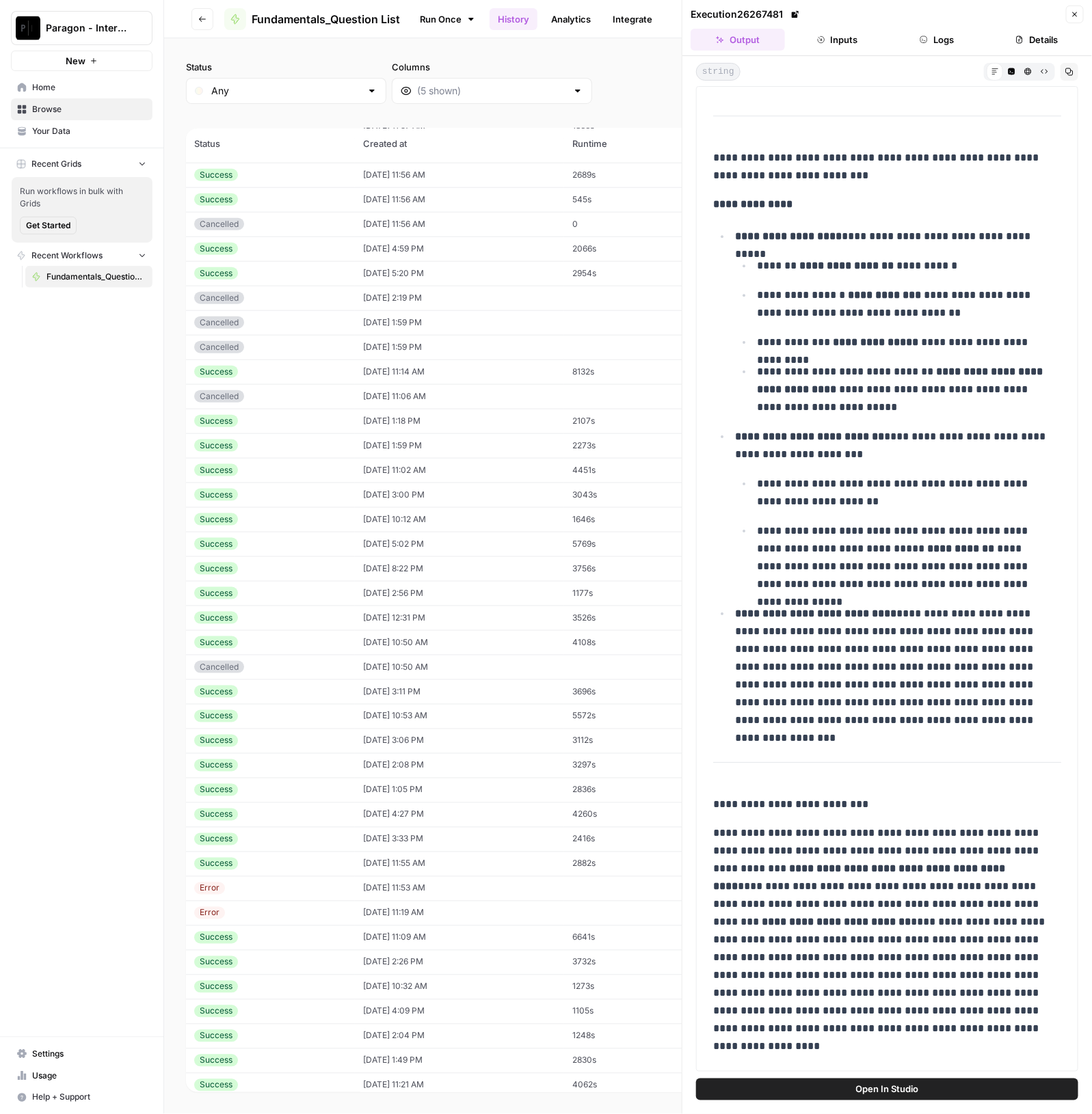
scroll to position [19636, 0]
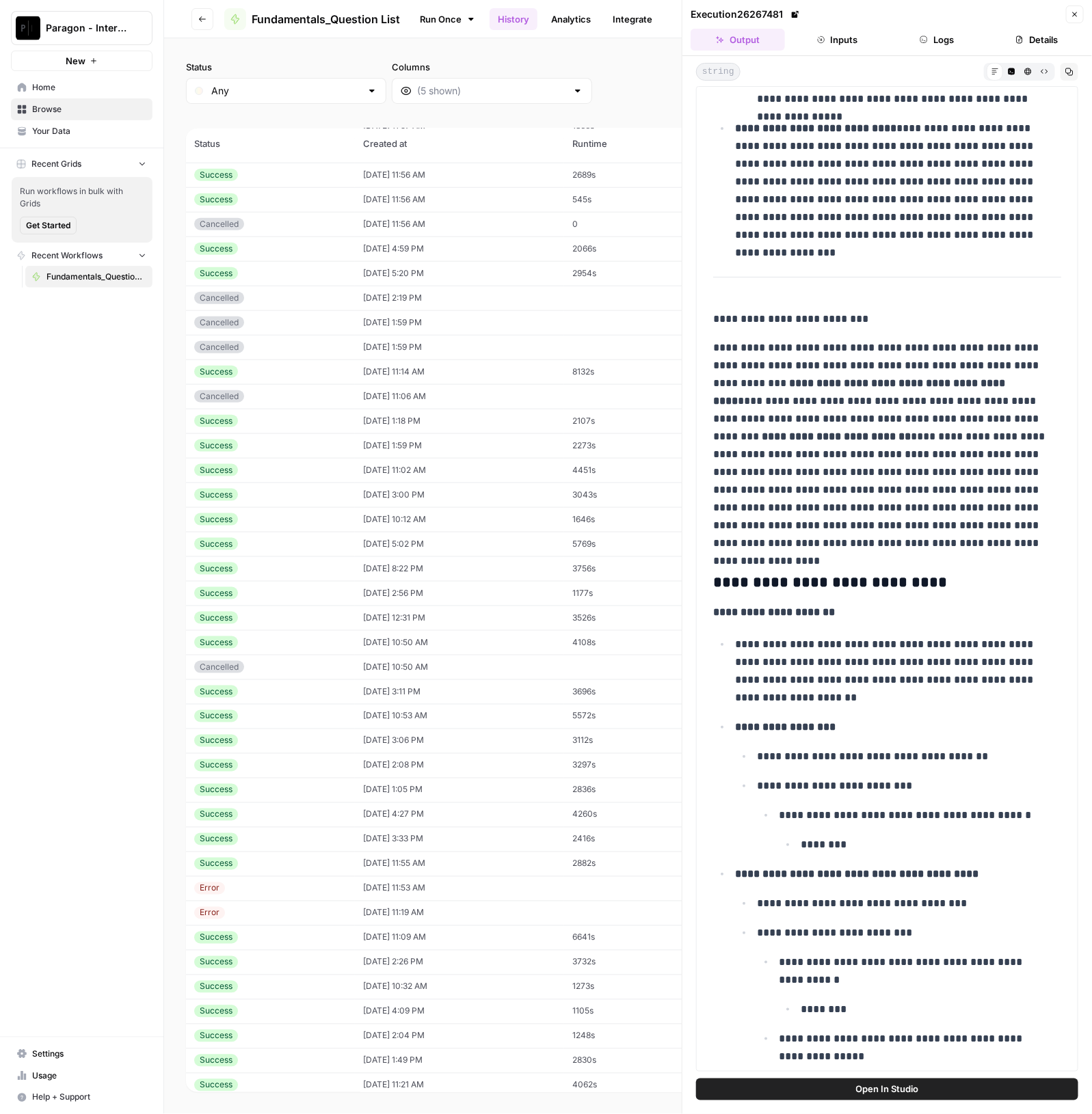
drag, startPoint x: 711, startPoint y: 112, endPoint x: 912, endPoint y: 1050, distance: 959.3
copy div "**********"
